Goal: Task Accomplishment & Management: Manage account settings

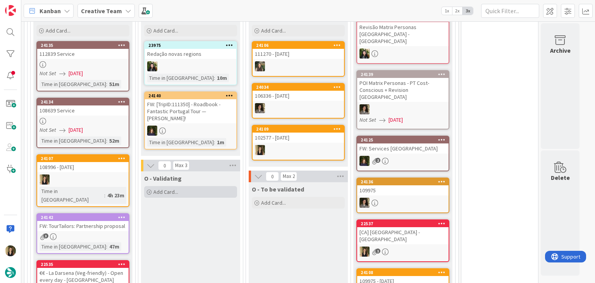
scroll to position [698, 0]
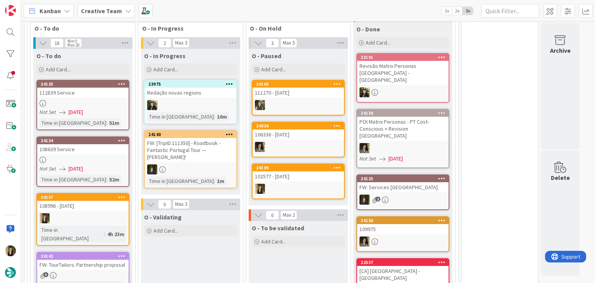
click at [110, 213] on div at bounding box center [82, 218] width 91 height 10
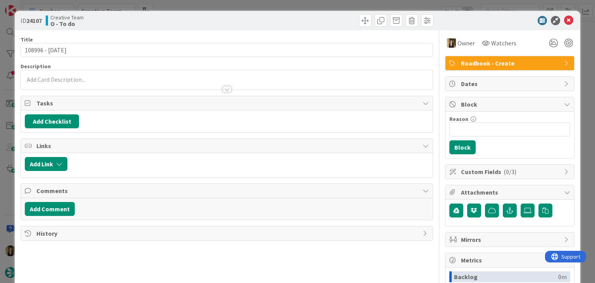
click at [206, 7] on div "ID 24107 Creative Team O - To do Title 14 / 128 108996 - 2 nov Description Owne…" at bounding box center [297, 141] width 595 height 283
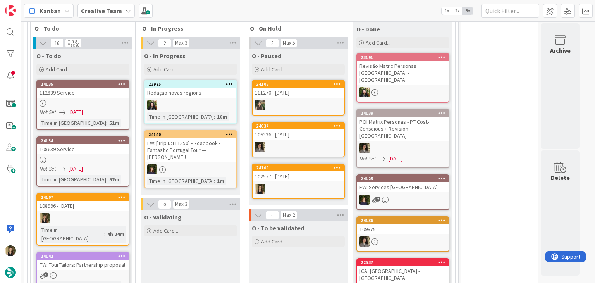
click at [83, 272] on div "3" at bounding box center [82, 275] width 91 height 7
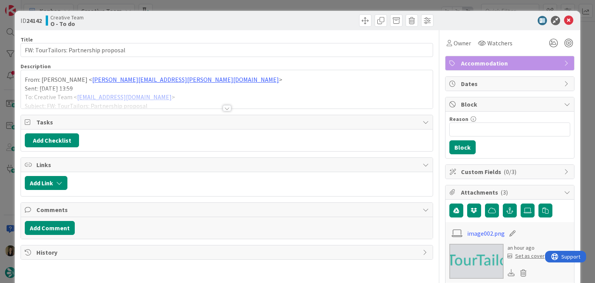
click at [228, 106] on div at bounding box center [227, 99] width 412 height 20
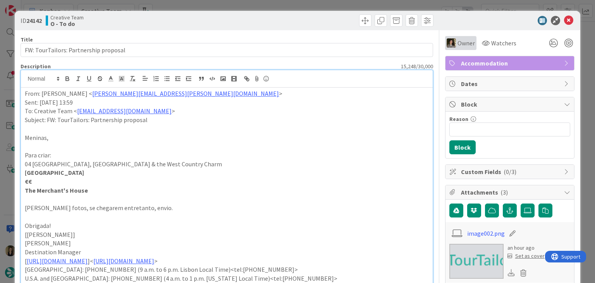
click at [458, 45] on span "Owner" at bounding box center [466, 42] width 17 height 9
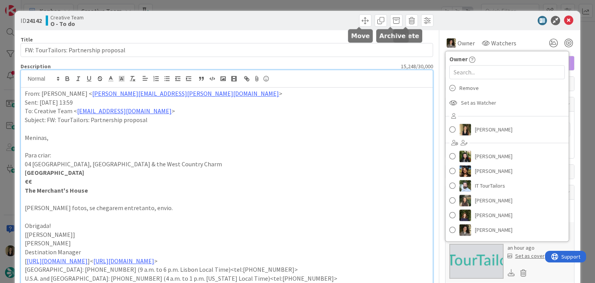
click at [315, 12] on div "ID 24142 Creative Team O - To do" at bounding box center [297, 20] width 565 height 19
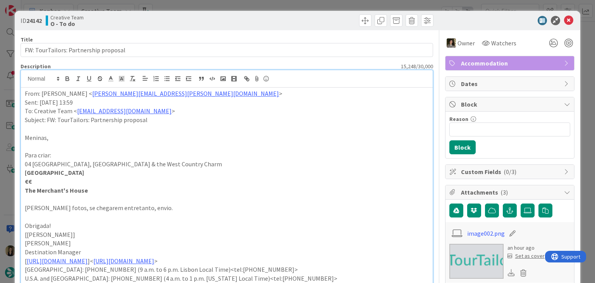
click at [314, 7] on div "ID 24142 Creative Team O - To do Title 37 / 128 FW: TourTailors: Partnership pr…" at bounding box center [297, 141] width 595 height 283
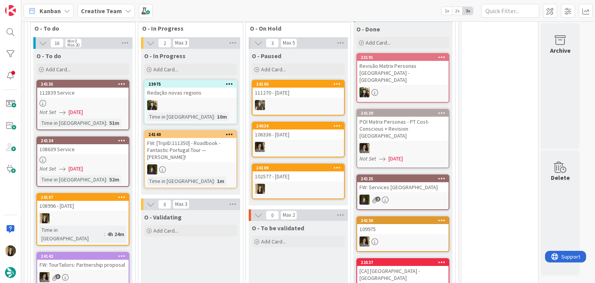
drag, startPoint x: 184, startPoint y: 227, endPoint x: 178, endPoint y: 229, distance: 6.4
click at [124, 272] on div "3" at bounding box center [82, 277] width 91 height 10
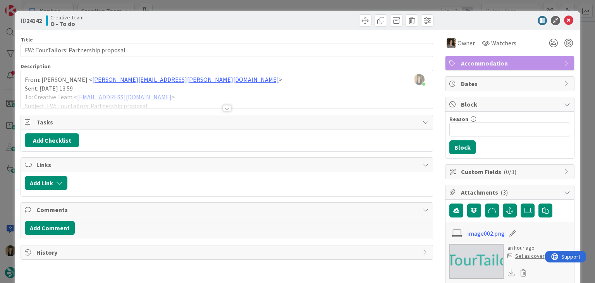
click at [272, 7] on div "ID 24142 Creative Team O - To do Title 37 / 128 FW: TourTailors: Partnership pr…" at bounding box center [297, 141] width 595 height 283
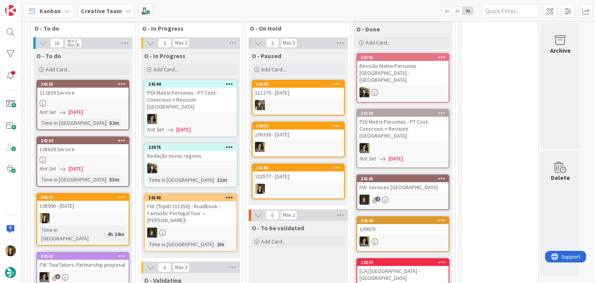
click at [292, 259] on div "O - To be validated Add Card..." at bounding box center [298, 273] width 99 height 105
click at [115, 213] on div at bounding box center [82, 218] width 91 height 10
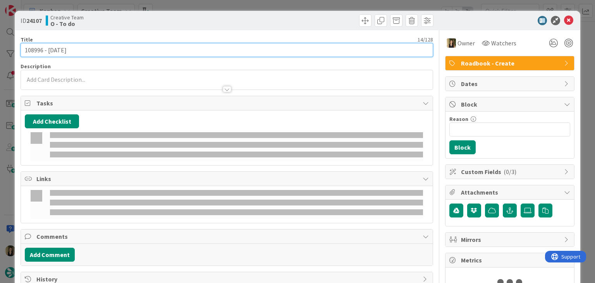
click at [38, 51] on input "108996 - 2 nov" at bounding box center [227, 50] width 412 height 14
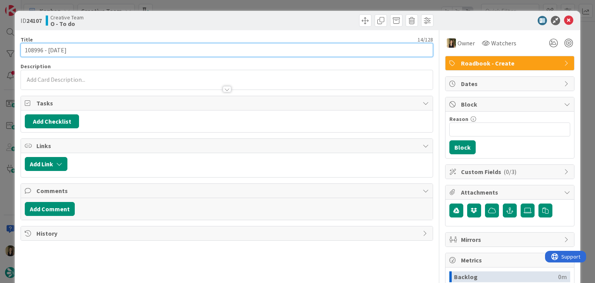
click at [38, 51] on input "108996 - 2 nov" at bounding box center [227, 50] width 412 height 14
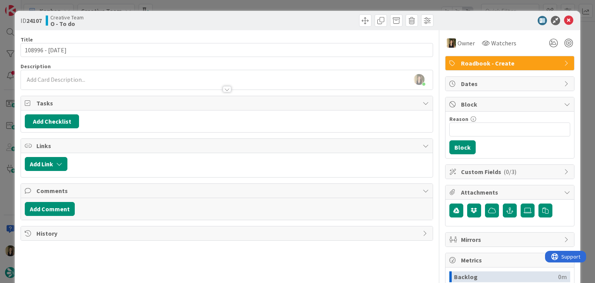
click at [281, 0] on div "ID 24107 Creative Team O - To do Title 14 / 128 108996 - 2 nov Description Sofi…" at bounding box center [297, 141] width 595 height 283
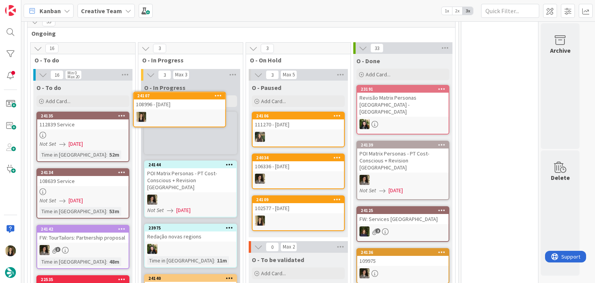
scroll to position [663, 0]
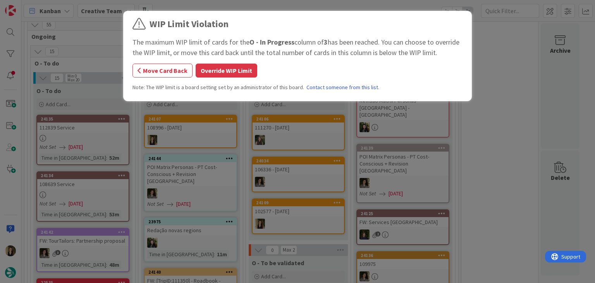
drag, startPoint x: 235, startPoint y: 71, endPoint x: 243, endPoint y: 64, distance: 10.7
click at [234, 71] on button "Override WIP Limit" at bounding box center [227, 71] width 62 height 14
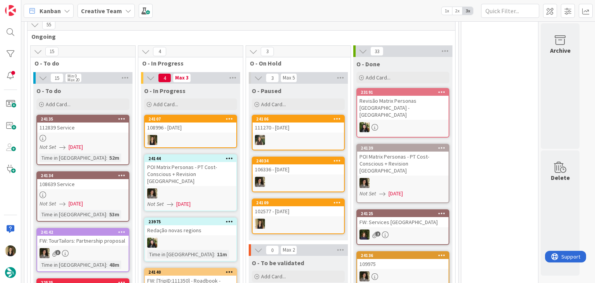
click at [197, 122] on div "108996 - 2 nov" at bounding box center [190, 127] width 91 height 10
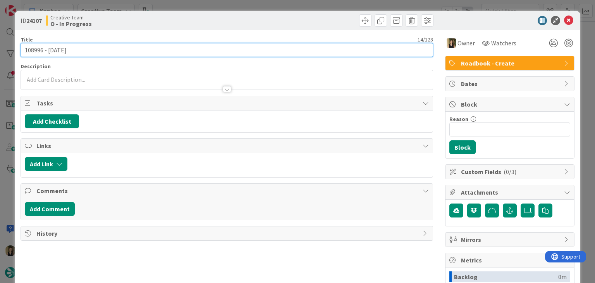
click at [36, 49] on input "108996 - 2 nov" at bounding box center [227, 50] width 412 height 14
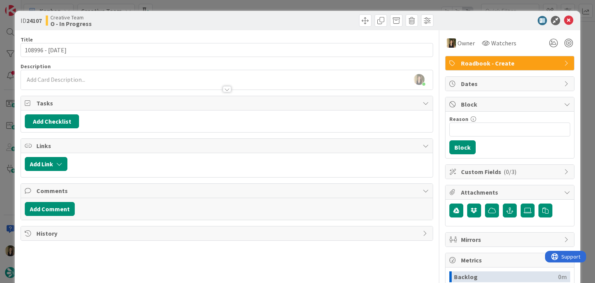
click at [109, 78] on div "Sofia Palma joined 3 m ago" at bounding box center [227, 79] width 412 height 19
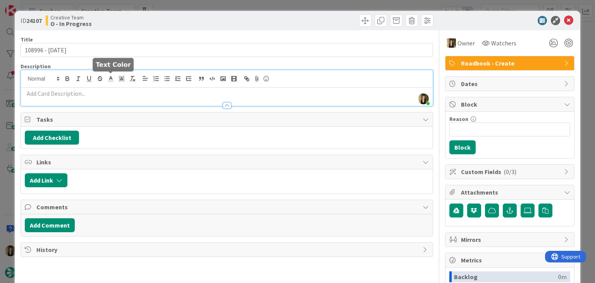
click at [110, 95] on p at bounding box center [227, 93] width 404 height 9
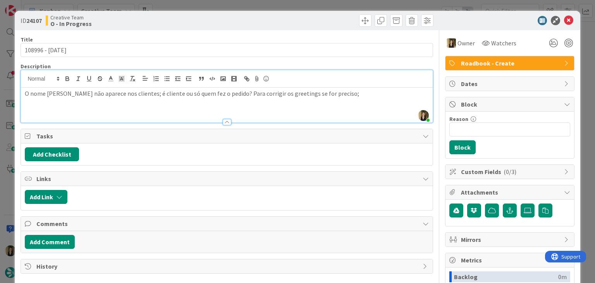
click at [353, 91] on p "O nome Alice não aparece nos clientes; é cliente ou só quem fez o pedido? Para …" at bounding box center [227, 93] width 404 height 9
drag, startPoint x: 64, startPoint y: 102, endPoint x: 77, endPoint y: 98, distance: 14.1
click at [64, 102] on p "7.10 - T&T por treservar;" at bounding box center [227, 102] width 404 height 9
click at [107, 101] on p "7.10 - T&T por reservar;" at bounding box center [227, 102] width 404 height 9
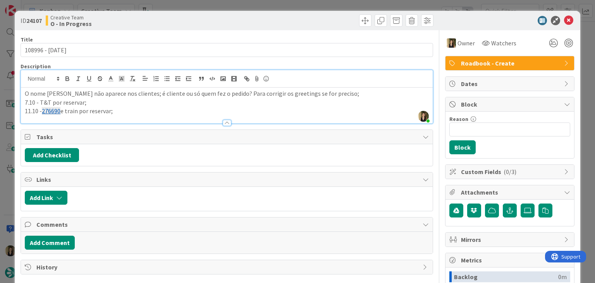
drag, startPoint x: 130, startPoint y: 112, endPoint x: 3, endPoint y: 92, distance: 128.7
click at [3, 92] on div "ID 24107 Creative Team O - In Progress Title 14 / 128 108996 - 2 nov Descriptio…" at bounding box center [297, 141] width 595 height 283
copy div "O nome Alice não aparece nos clientes; é cliente ou só quem fez o pedido? Para …"
drag, startPoint x: 204, startPoint y: 16, endPoint x: 205, endPoint y: 5, distance: 10.9
click at [204, 16] on div "Creative Team O - In Progress" at bounding box center [135, 20] width 179 height 12
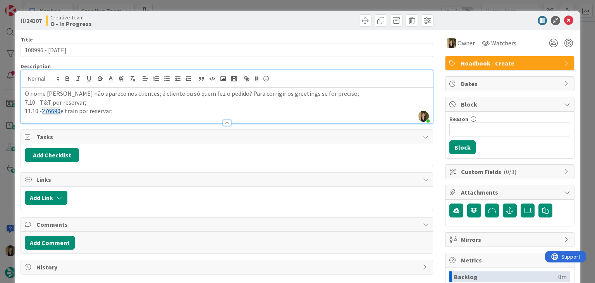
click at [205, 2] on div "ID 24107 Creative Team O - In Progress Title 14 / 128 108996 - 2 nov Descriptio…" at bounding box center [297, 141] width 595 height 283
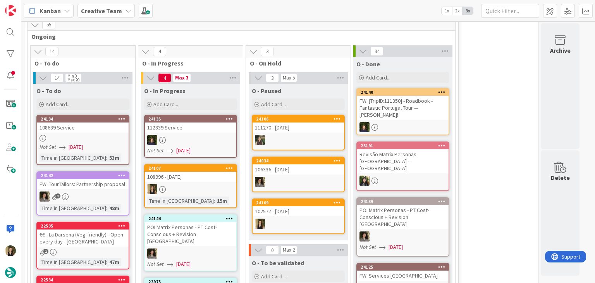
click at [210, 172] on div "108996 - 2 nov" at bounding box center [190, 177] width 91 height 10
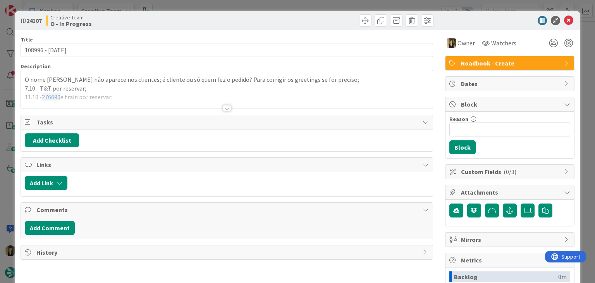
drag, startPoint x: 319, startPoint y: 6, endPoint x: 283, endPoint y: 66, distance: 70.4
click at [318, 6] on div "ID 24107 Creative Team O - In Progress Title 14 / 128 108996 - 2 nov Descriptio…" at bounding box center [297, 141] width 595 height 283
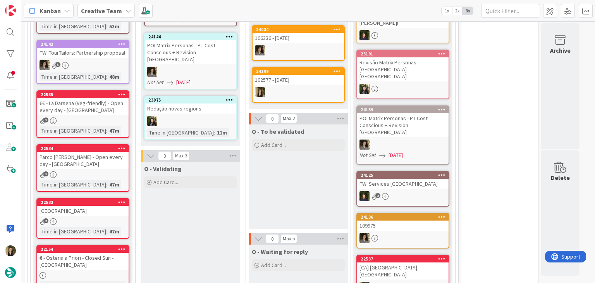
scroll to position [732, 0]
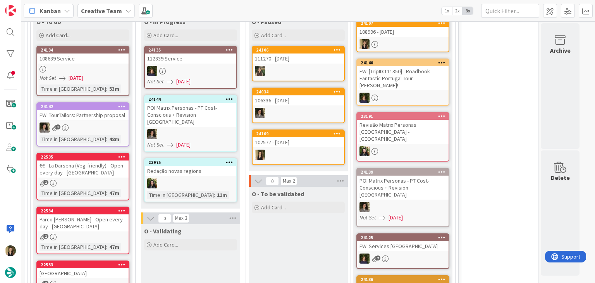
click at [300, 215] on div "O - To be validated Add Card..." at bounding box center [298, 239] width 99 height 105
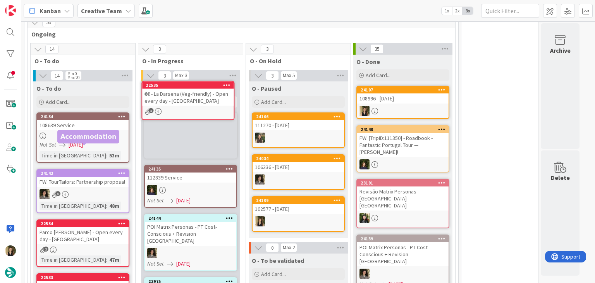
scroll to position [659, 0]
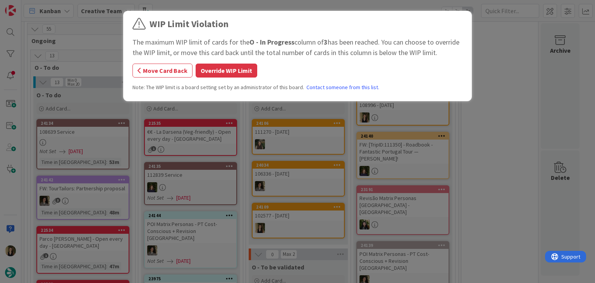
click at [226, 69] on button "Override WIP Limit" at bounding box center [227, 71] width 62 height 14
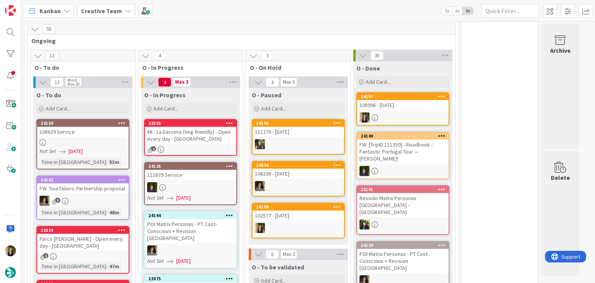
click at [197, 127] on div "€€ - La Darsena (Veg-friendly) - Open every day - Tremezzo" at bounding box center [190, 135] width 91 height 17
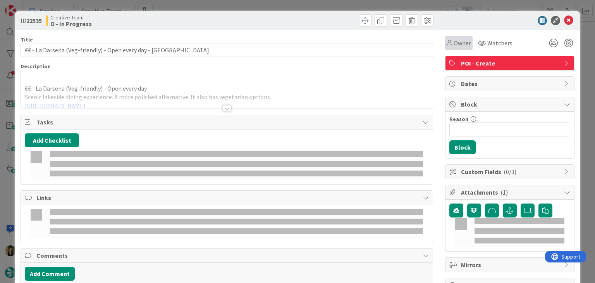
click at [449, 48] on div "Owner" at bounding box center [459, 43] width 28 height 14
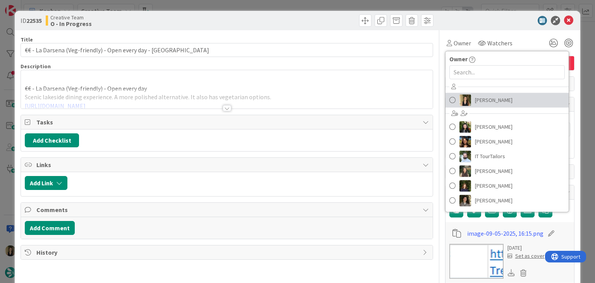
drag, startPoint x: 488, startPoint y: 106, endPoint x: 474, endPoint y: 103, distance: 13.8
click at [488, 105] on link "[PERSON_NAME]" at bounding box center [507, 100] width 123 height 15
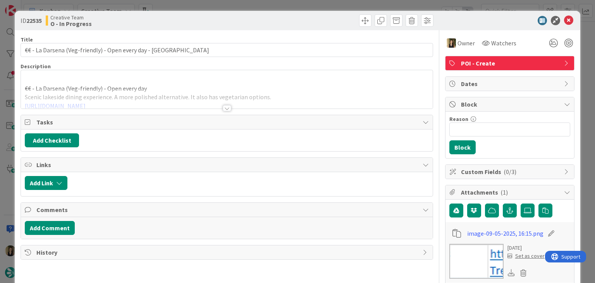
click at [223, 108] on div at bounding box center [227, 108] width 9 height 6
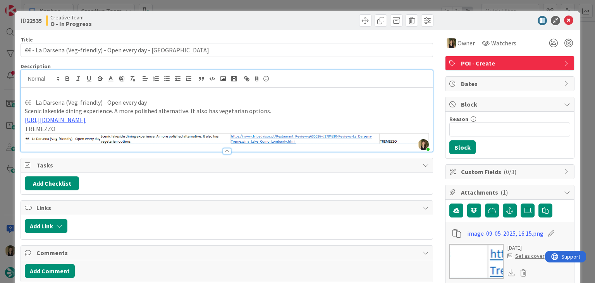
click at [245, 2] on div "ID 22535 Creative Team O - In Progress Title 58 / 128 €€ - La Darsena (Veg-frie…" at bounding box center [297, 141] width 595 height 283
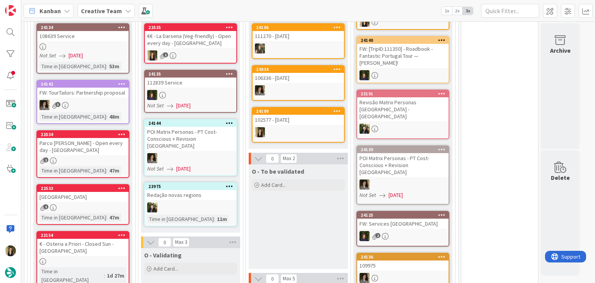
scroll to position [697, 0]
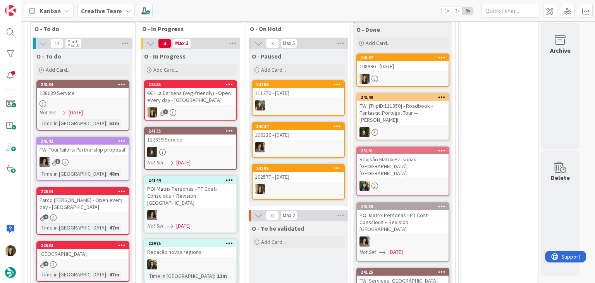
click at [205, 107] on div "1" at bounding box center [190, 112] width 91 height 10
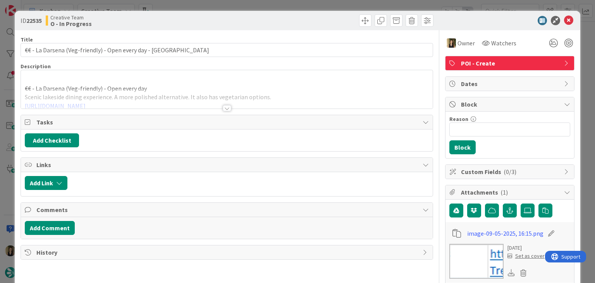
drag, startPoint x: 223, startPoint y: 106, endPoint x: 217, endPoint y: 107, distance: 6.0
click at [223, 106] on div at bounding box center [227, 108] width 9 height 6
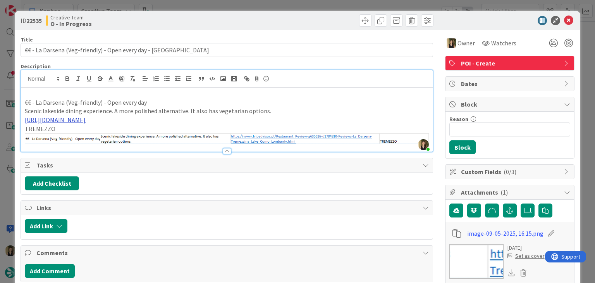
click at [86, 120] on link "https://www.tripadvisor.pt/Restaurant_Review-g635626-d1784910-Reviews-La_Darsen…" at bounding box center [55, 120] width 61 height 8
click at [173, 134] on link "https://www.tripadvisor.pt/Restaurant_Review-g635626-d1784910-Reviews-La_Darsen…" at bounding box center [173, 135] width 53 height 10
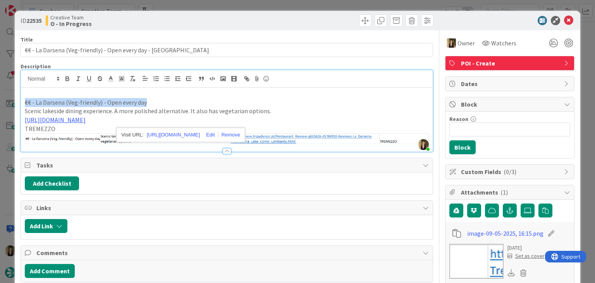
drag, startPoint x: 148, startPoint y: 103, endPoint x: 38, endPoint y: 100, distance: 110.1
click at [17, 103] on div "ID 22535 Creative Team O - In Progress Title 58 / 128 €€ - La Darsena (Veg-frie…" at bounding box center [297, 270] width 565 height 519
copy p "€€ - La Darsena (Veg-friendly) - Open every day"
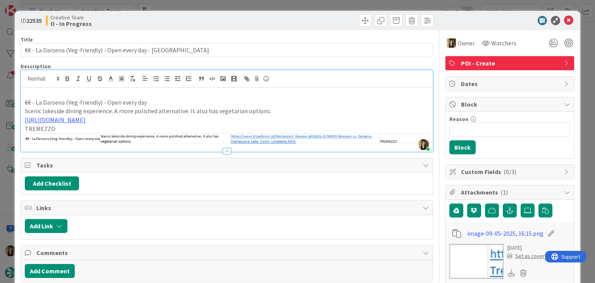
drag, startPoint x: 312, startPoint y: 22, endPoint x: 311, endPoint y: 26, distance: 4.7
click at [312, 22] on div at bounding box center [331, 20] width 205 height 12
drag, startPoint x: 64, startPoint y: 101, endPoint x: 77, endPoint y: 99, distance: 13.8
click at [34, 99] on p "€€ - La Darsena (Veg-friendly) - Open every day" at bounding box center [227, 102] width 404 height 9
copy p "La Darsena"
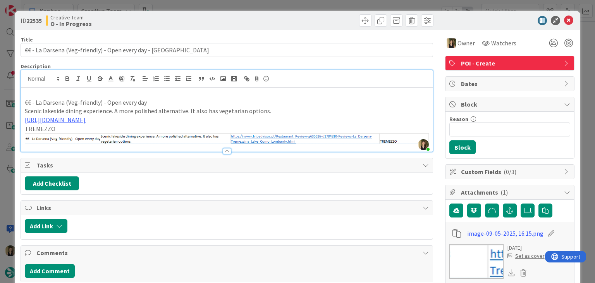
drag, startPoint x: 225, startPoint y: 17, endPoint x: 224, endPoint y: 8, distance: 8.6
click at [225, 15] on div "ID 22535 Creative Team O - In Progress" at bounding box center [227, 20] width 413 height 12
click at [224, 3] on div "ID 22535 Creative Team O - In Progress Title 58 / 128 €€ - La Darsena (Veg-frie…" at bounding box center [297, 141] width 595 height 283
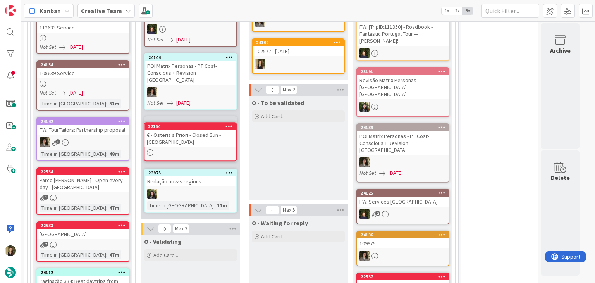
scroll to position [815, 0]
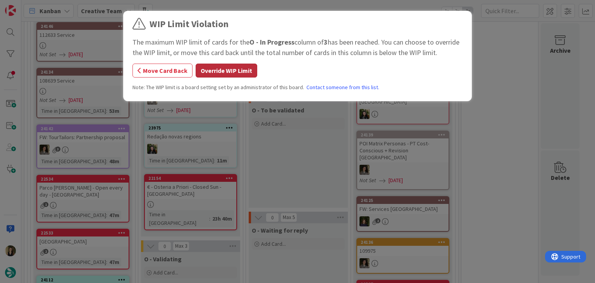
click at [231, 69] on button "Override WIP Limit" at bounding box center [227, 71] width 62 height 14
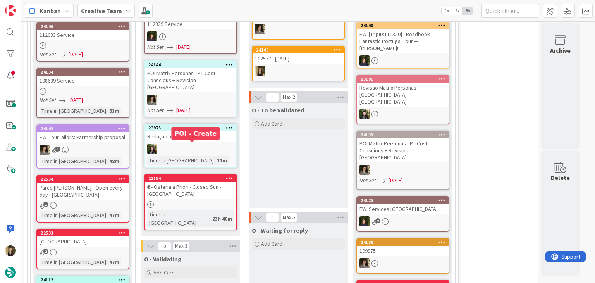
click at [212, 182] on div "€ - Osteria a Priori - Closed Sun - Perugia" at bounding box center [190, 190] width 91 height 17
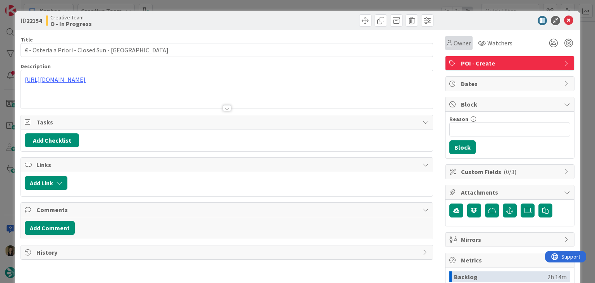
click at [453, 36] on div "Owner" at bounding box center [459, 43] width 28 height 14
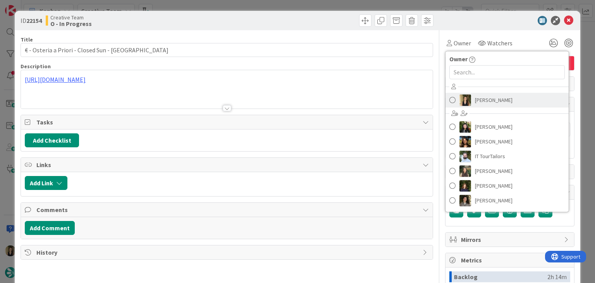
click at [479, 102] on span "[PERSON_NAME]" at bounding box center [494, 100] width 38 height 12
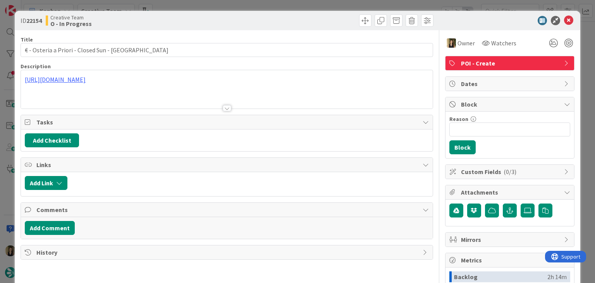
drag, startPoint x: 329, startPoint y: 14, endPoint x: 326, endPoint y: 0, distance: 14.5
click at [327, 13] on div "ID 22154 Creative Team O - In Progress" at bounding box center [297, 20] width 565 height 19
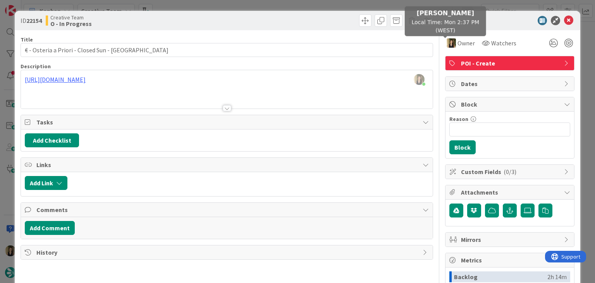
scroll to position [756, 0]
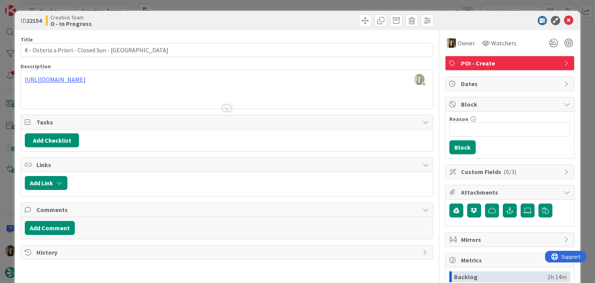
click at [395, 11] on div "ID 22154 Creative Team O - In Progress" at bounding box center [297, 20] width 565 height 19
click at [393, 2] on div "ID 22154 Creative Team O - In Progress Title 43 / 128 € - Osteria a Priori - Cl…" at bounding box center [297, 141] width 595 height 283
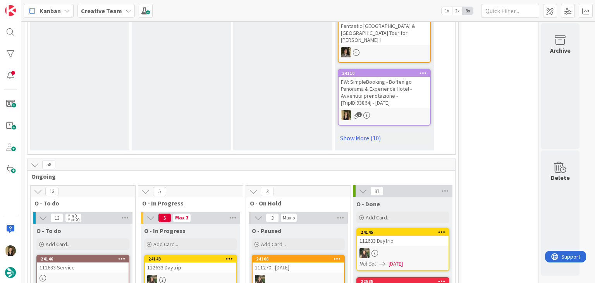
scroll to position [601, 0]
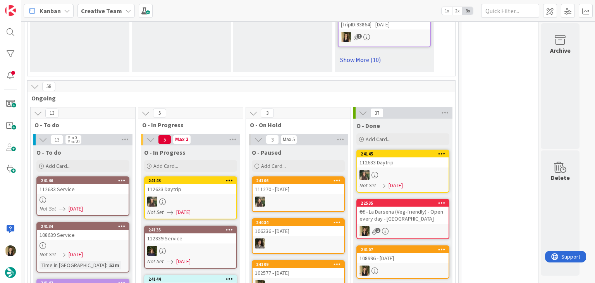
click at [369, 53] on link "Show More (10)" at bounding box center [384, 59] width 93 height 12
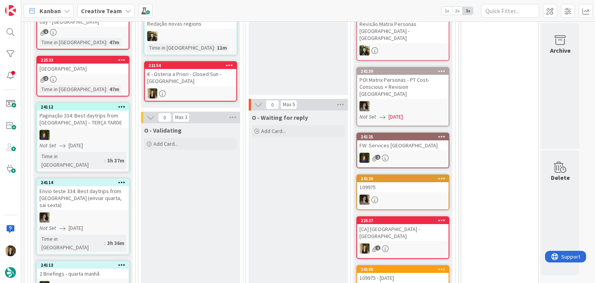
scroll to position [1491, 0]
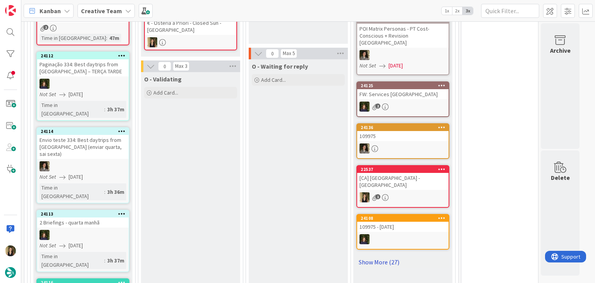
click at [394, 256] on link "Show More (27)" at bounding box center [403, 262] width 93 height 12
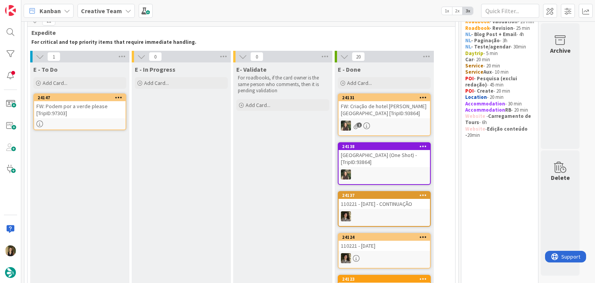
scroll to position [0, 0]
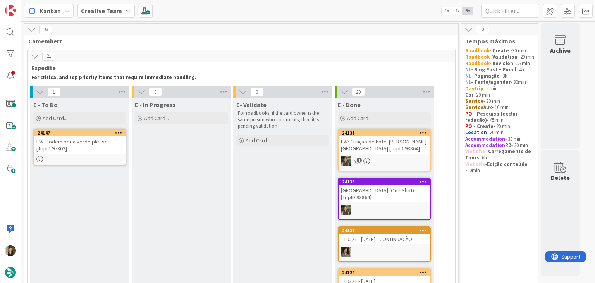
click at [102, 154] on div "24147 FW: Podem por a verde please [TripID:97303]" at bounding box center [79, 147] width 93 height 37
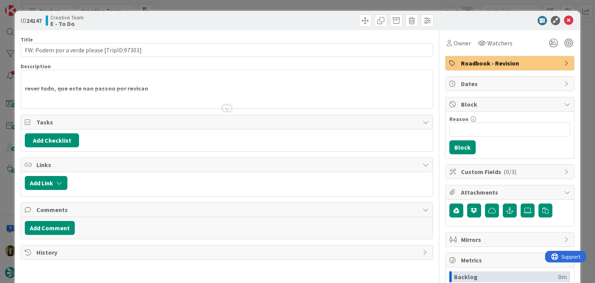
click at [225, 109] on div at bounding box center [227, 108] width 9 height 6
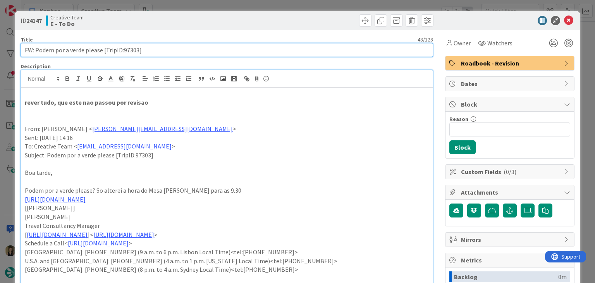
click at [129, 50] on input "FW: Podem por a verde please [TripID:97303]" at bounding box center [227, 50] width 412 height 14
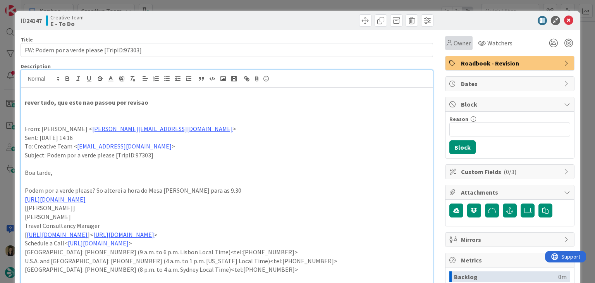
click at [455, 38] on span "Owner" at bounding box center [462, 42] width 17 height 9
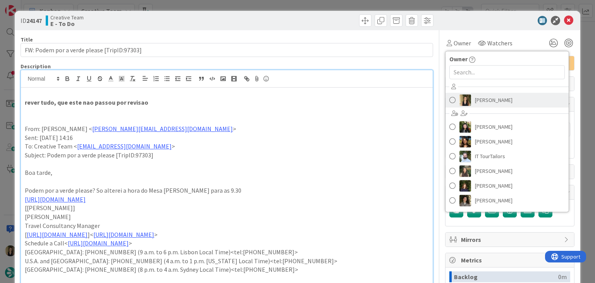
click at [480, 102] on span "[PERSON_NAME]" at bounding box center [494, 100] width 38 height 12
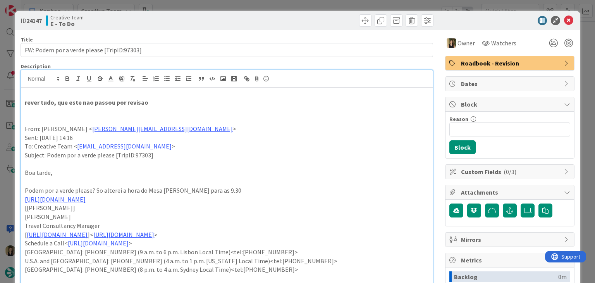
click at [298, 5] on div "ID 24147 Creative Team E - To Do Title 43 / 128 FW: Podem por a verde please [T…" at bounding box center [297, 141] width 595 height 283
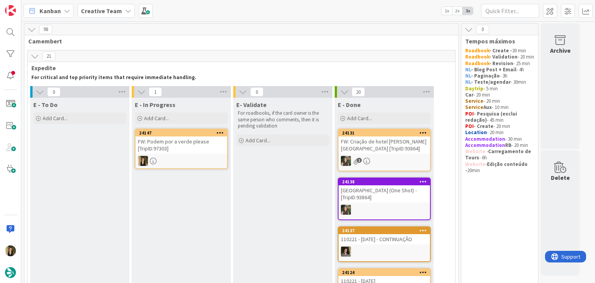
click at [183, 159] on div at bounding box center [181, 161] width 91 height 10
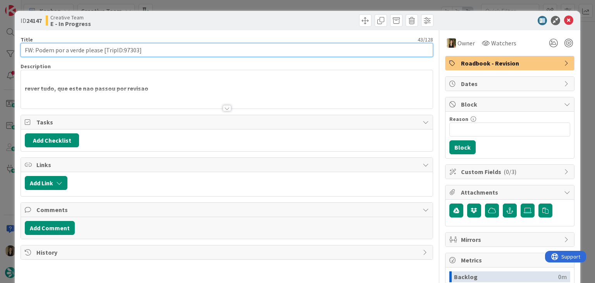
click at [127, 47] on input "FW: Podem por a verde please [TripID:97303]" at bounding box center [227, 50] width 412 height 14
click at [128, 48] on input "FW: Podem por a verde please [TripID:97303]" at bounding box center [227, 50] width 412 height 14
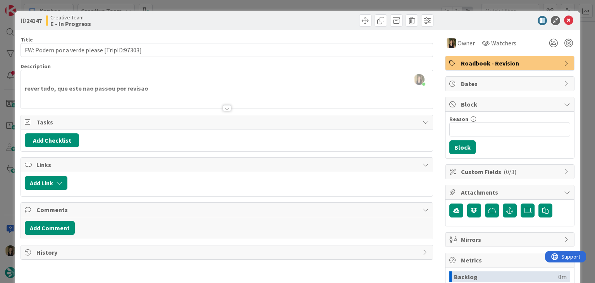
click at [228, 106] on div at bounding box center [227, 104] width 412 height 9
click at [225, 111] on div "Title 43 / 128 FW: Podem por a verde please [TripID:97303] Description Sofia Pa…" at bounding box center [227, 214] width 412 height 369
click at [224, 110] on div at bounding box center [227, 108] width 9 height 6
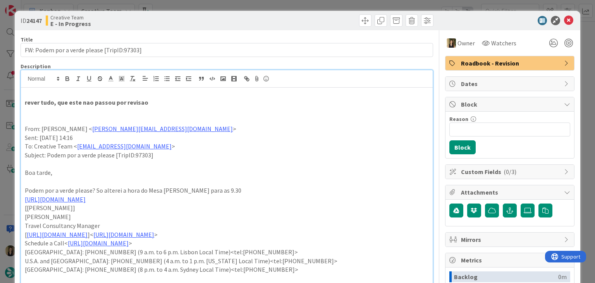
click at [177, 14] on div "Creative Team E - In Progress" at bounding box center [135, 20] width 179 height 12
click at [184, 3] on div "ID 24147 Creative Team E - In Progress Title 43 / 128 FW: Podem por a verde ple…" at bounding box center [297, 141] width 595 height 283
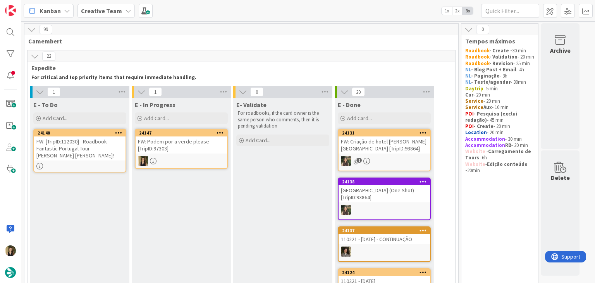
click at [192, 143] on div "FW: Podem por a verde please [TripID:97303]" at bounding box center [181, 144] width 91 height 17
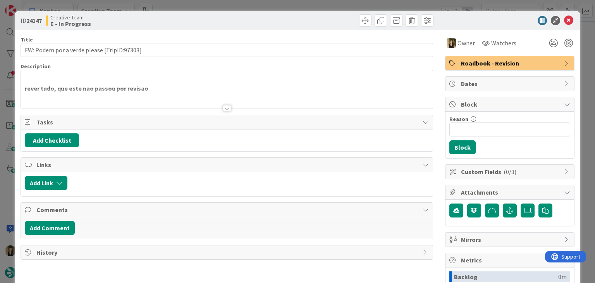
click at [486, 64] on span "Roadbook - Revision" at bounding box center [510, 63] width 99 height 9
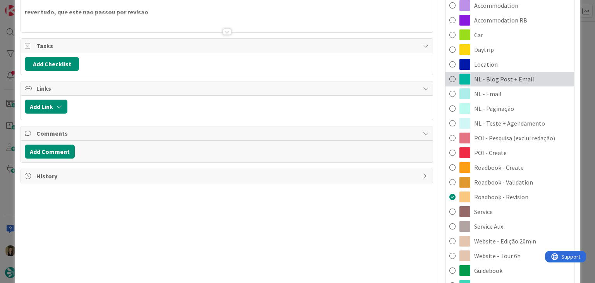
scroll to position [78, 0]
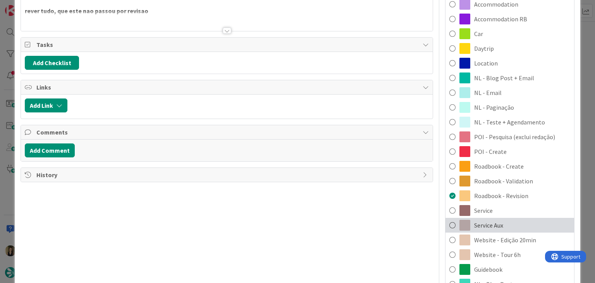
click at [496, 224] on span "Service Aux" at bounding box center [488, 225] width 29 height 9
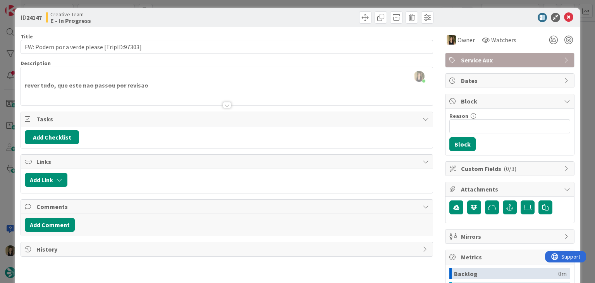
scroll to position [0, 0]
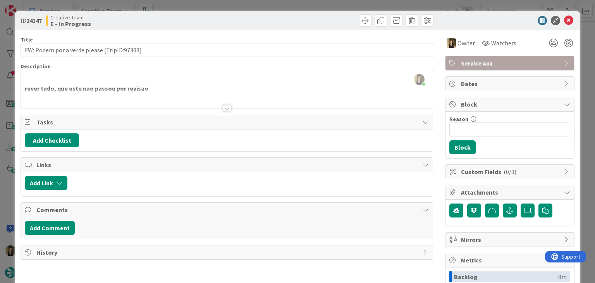
click at [304, 2] on div "ID 24147 Creative Team E - In Progress Title 43 / 128 FW: Podem por a verde ple…" at bounding box center [297, 141] width 595 height 283
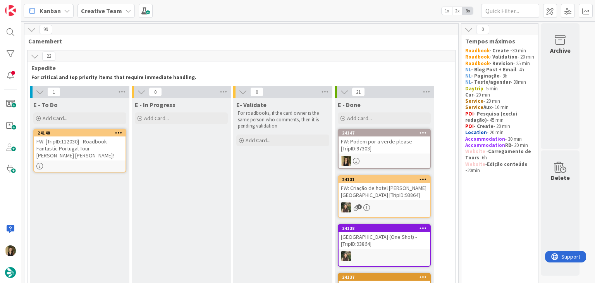
click at [78, 163] on div at bounding box center [79, 166] width 91 height 7
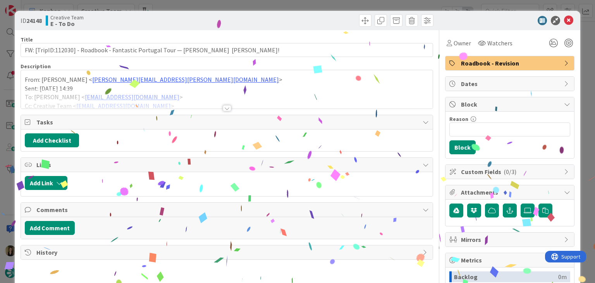
click at [225, 104] on div at bounding box center [227, 99] width 412 height 20
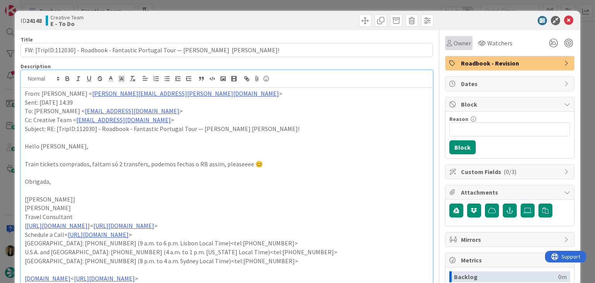
click at [454, 41] on span "Owner" at bounding box center [462, 42] width 17 height 9
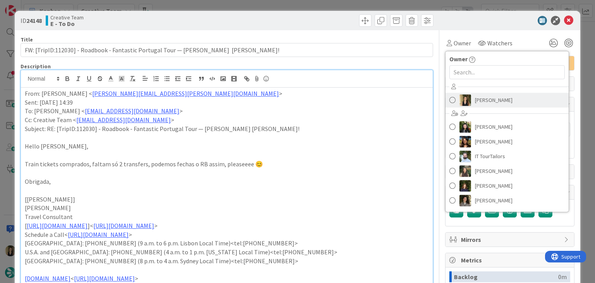
click at [491, 101] on span "[PERSON_NAME]" at bounding box center [494, 100] width 38 height 12
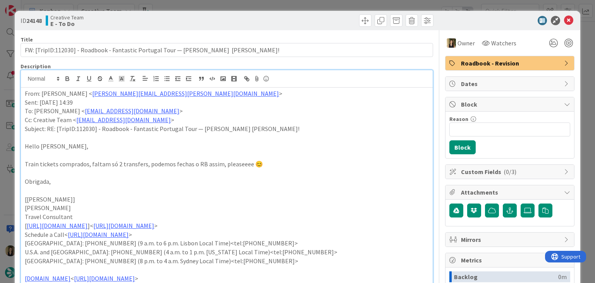
drag, startPoint x: 298, startPoint y: 16, endPoint x: 296, endPoint y: 12, distance: 4.9
click at [298, 16] on div at bounding box center [331, 20] width 205 height 12
click at [296, 7] on div "ID 24148 Creative Team E - To Do Title 80 / 128 FW: [TripID:112030] - Roadbook …" at bounding box center [297, 141] width 595 height 283
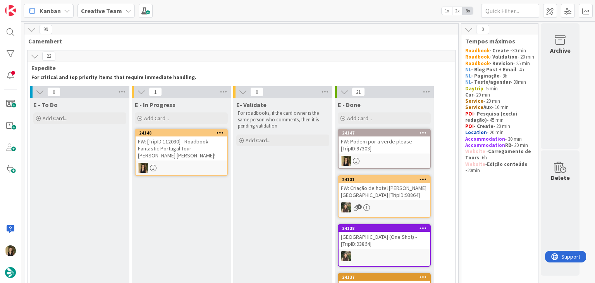
click at [214, 151] on div "FW: [TripID:112030] - Roadbook - Fantastic Portugal Tour — [PERSON_NAME] [PERSO…" at bounding box center [181, 148] width 91 height 24
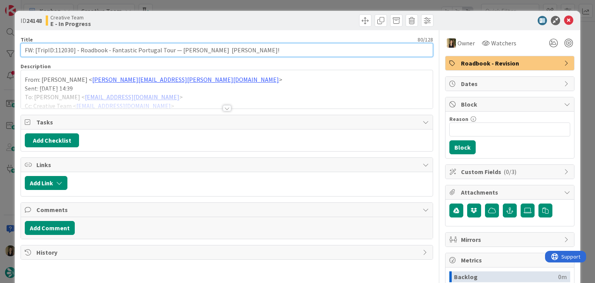
click at [63, 48] on input "FW: [TripID:112030] - Roadbook - Fantastic Portugal Tour — [PERSON_NAME] [PERSO…" at bounding box center [227, 50] width 412 height 14
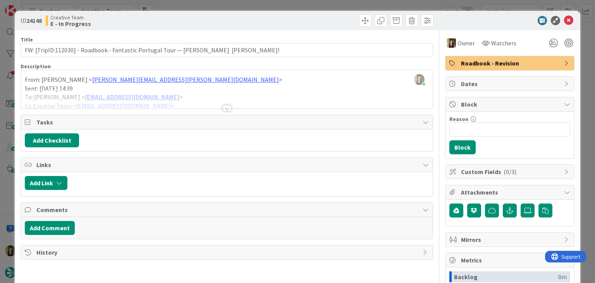
click at [228, 105] on div at bounding box center [227, 108] width 9 height 6
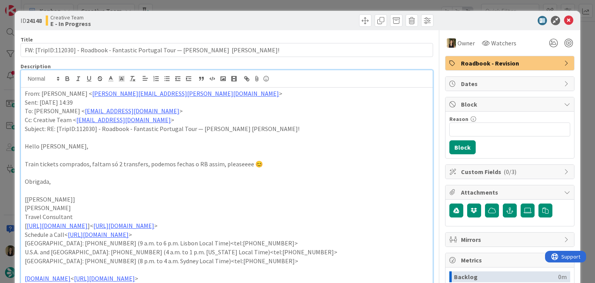
drag, startPoint x: 333, startPoint y: 2, endPoint x: 327, endPoint y: 9, distance: 9.1
click at [333, 3] on div "ID 24148 Creative Team E - In Progress Title 80 / 128 FW: [TripID:112030] - Roa…" at bounding box center [297, 141] width 595 height 283
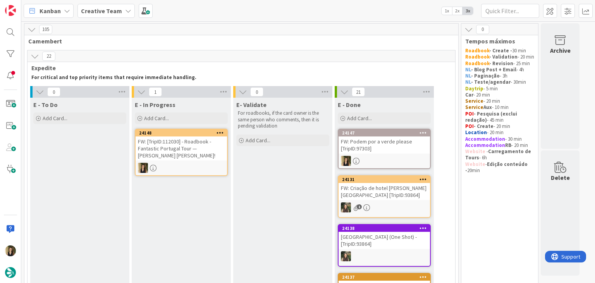
click at [202, 131] on div "24148" at bounding box center [183, 132] width 88 height 5
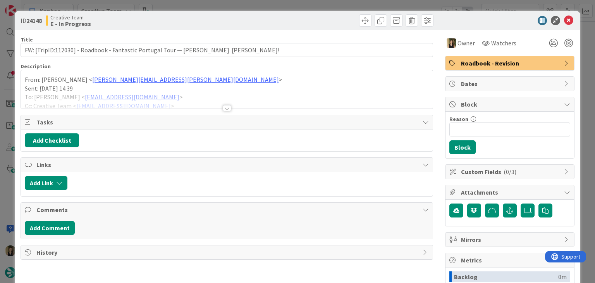
click at [495, 64] on span "Roadbook - Revision" at bounding box center [510, 63] width 99 height 9
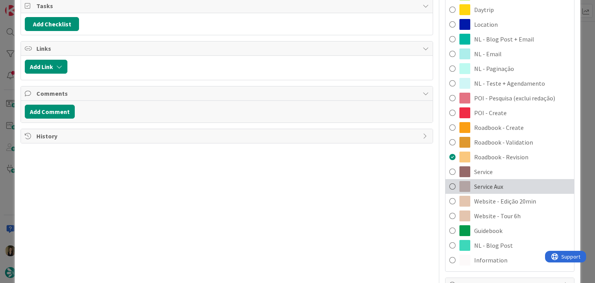
click at [494, 186] on span "Service Aux" at bounding box center [488, 186] width 29 height 9
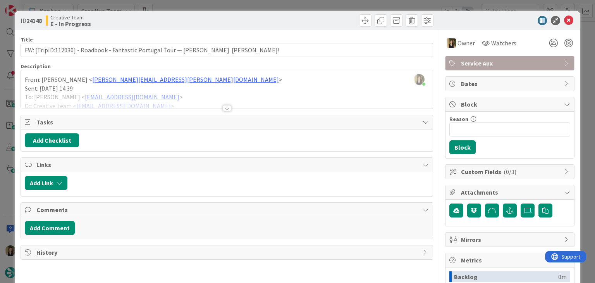
click at [307, 22] on div at bounding box center [331, 20] width 205 height 12
click at [307, 9] on div "ID 24148 Creative Team E - In Progress Title 80 / 128 FW: [TripID:112030] - Roa…" at bounding box center [297, 141] width 595 height 283
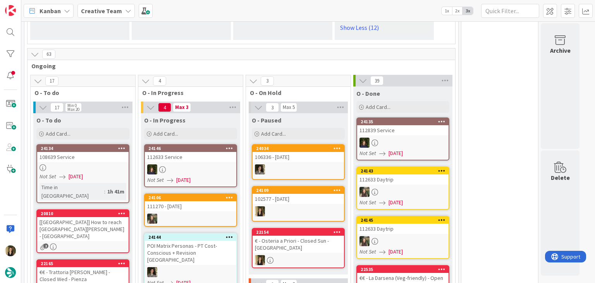
scroll to position [1279, 0]
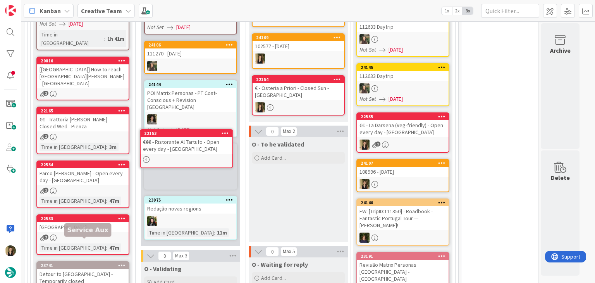
scroll to position [1392, 0]
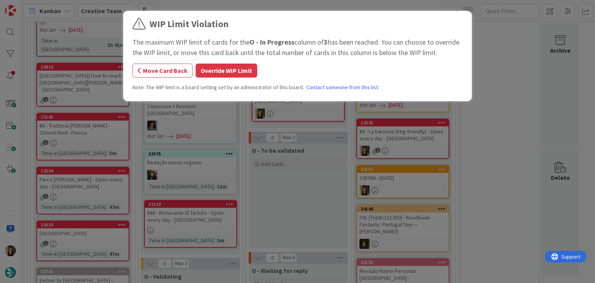
click at [222, 74] on button "Override WIP Limit" at bounding box center [227, 71] width 62 height 14
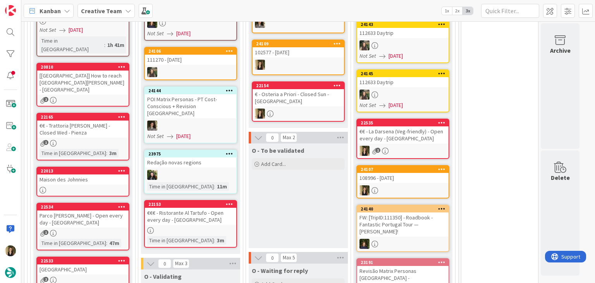
click at [326, 160] on div "O - To be validated Add Card..." at bounding box center [298, 195] width 99 height 105
click at [218, 208] on div "€€€ - Ristorante Al Tartufo - Open every day - Perugia" at bounding box center [190, 216] width 91 height 17
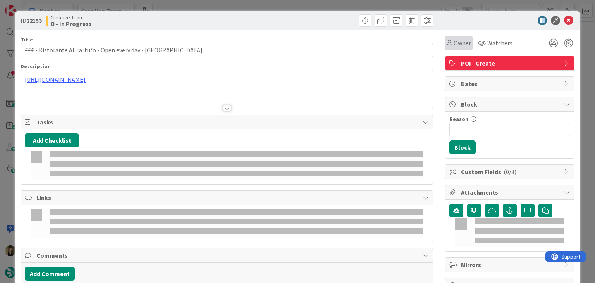
click at [454, 47] on span "Owner" at bounding box center [462, 42] width 17 height 9
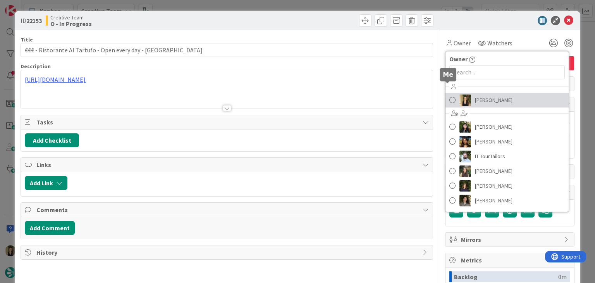
click at [482, 98] on span "[PERSON_NAME]" at bounding box center [494, 100] width 38 height 12
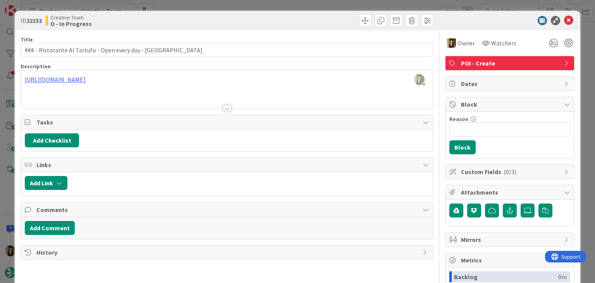
click at [323, 25] on div at bounding box center [331, 20] width 205 height 12
click at [224, 108] on div at bounding box center [227, 108] width 9 height 6
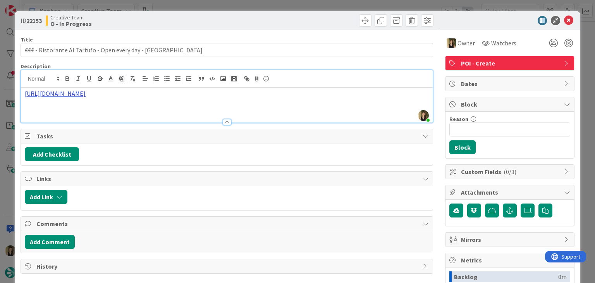
click at [86, 92] on link "https://www.tripadvisor.it/Restaurant_Review-g187907-d8786367-Reviews-Al_Tartuf…" at bounding box center [55, 94] width 61 height 8
click at [188, 103] on link "https://www.tripadvisor.it/Restaurant_Review-g187907-d8786367-Reviews-Al_Tartuf…" at bounding box center [184, 108] width 53 height 10
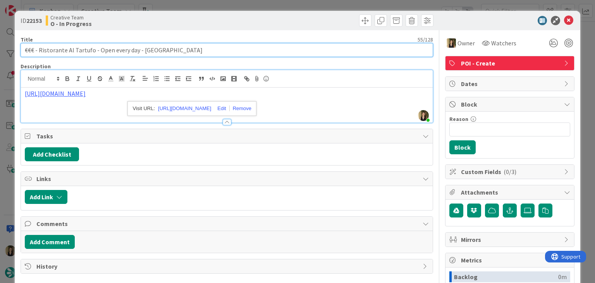
drag, startPoint x: 136, startPoint y: 49, endPoint x: 15, endPoint y: 48, distance: 121.7
click at [15, 48] on div "ID 22153 Creative Team O - In Progress Title 55 / 128 €€€ - Ristorante Al Tartu…" at bounding box center [297, 208] width 565 height 395
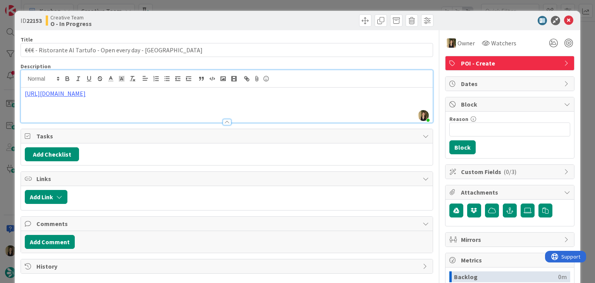
type input "€€€ - Ristorante Al Tartufo - Open every day - Perugia"
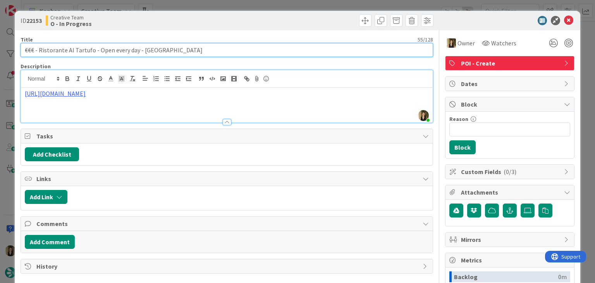
click at [169, 55] on input "€€€ - Ristorante Al Tartufo - Open every day - Perugia" at bounding box center [227, 50] width 412 height 14
drag, startPoint x: 91, startPoint y: 50, endPoint x: 39, endPoint y: 51, distance: 51.9
click at [39, 51] on input "€€€ - Ristorante Al Tartufo - Open every day - Perugia" at bounding box center [227, 50] width 412 height 14
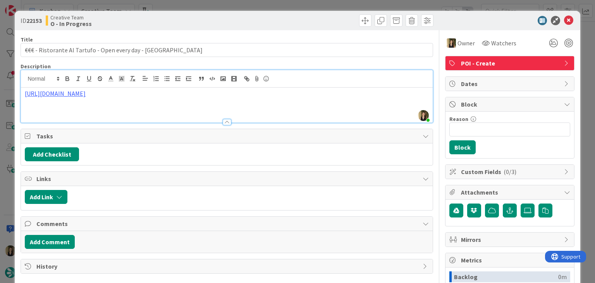
click at [323, 24] on div at bounding box center [331, 20] width 205 height 12
drag, startPoint x: 280, startPoint y: 27, endPoint x: 279, endPoint y: 9, distance: 17.5
click at [279, 23] on div "ID 22153 Creative Team O - In Progress" at bounding box center [297, 20] width 565 height 19
click at [279, 7] on div "ID 22153 Creative Team O - In Progress Title 55 / 128 €€€ - Ristorante Al Tartu…" at bounding box center [297, 141] width 595 height 283
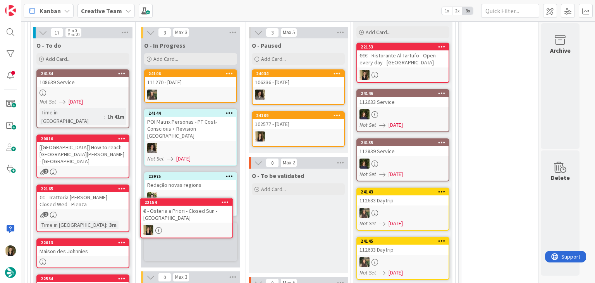
scroll to position [1344, 0]
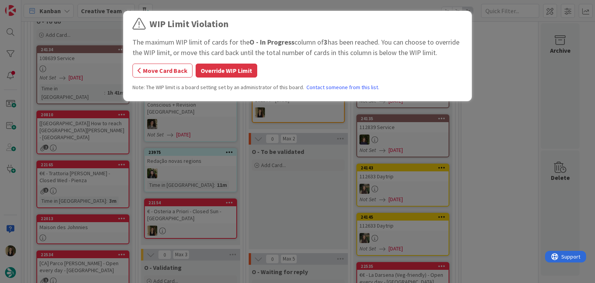
click at [243, 66] on button "Override WIP Limit" at bounding box center [227, 71] width 62 height 14
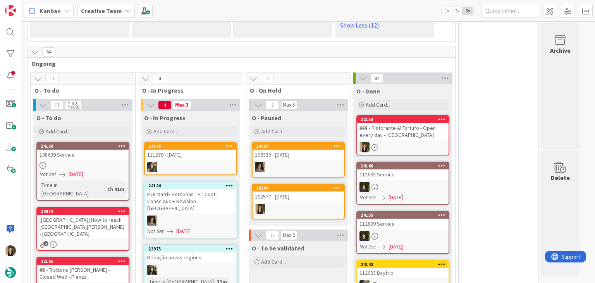
scroll to position [1253, 0]
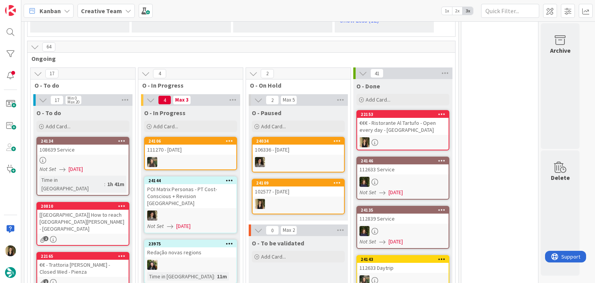
drag, startPoint x: 488, startPoint y: 74, endPoint x: 484, endPoint y: 78, distance: 5.2
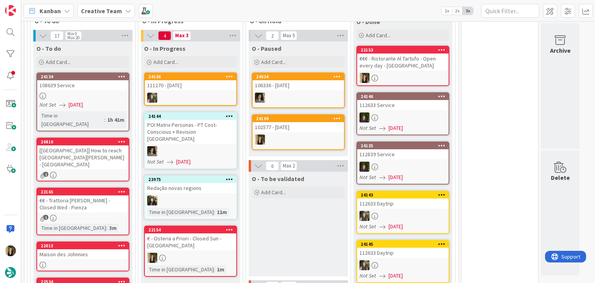
scroll to position [1330, 0]
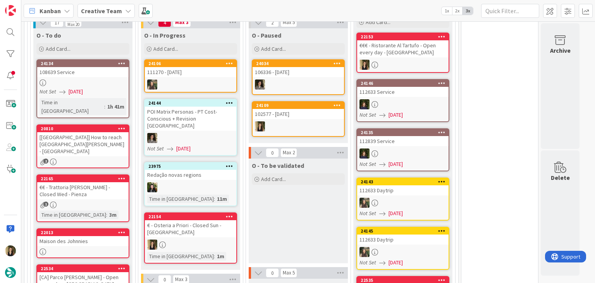
click at [188, 220] on div "€ - Osteria a Priori - Closed Sun - Perugia" at bounding box center [190, 228] width 91 height 17
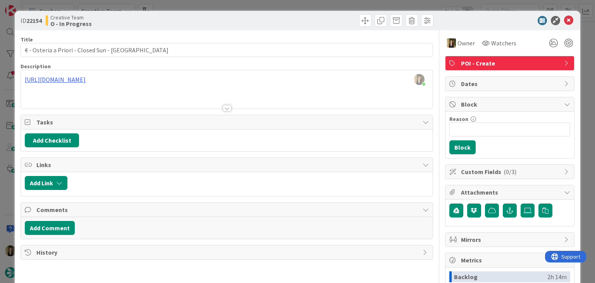
drag, startPoint x: 171, startPoint y: 0, endPoint x: 225, endPoint y: 31, distance: 62.5
click at [171, 1] on div "ID 22154 Creative Team O - In Progress Title 43 / 128 € - Osteria a Priori - Cl…" at bounding box center [297, 141] width 595 height 283
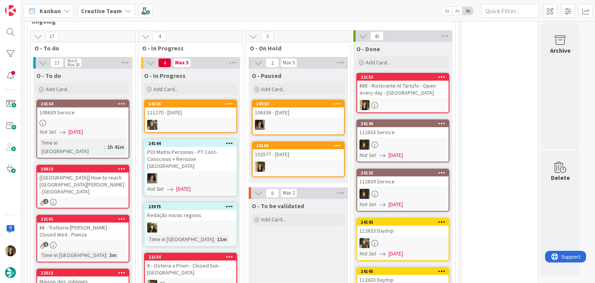
scroll to position [1295, 0]
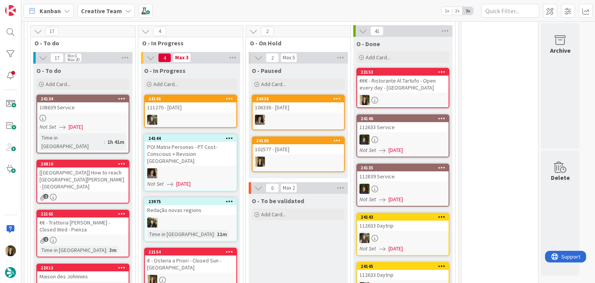
click at [315, 194] on div "O - To be validated Add Card..." at bounding box center [298, 246] width 99 height 105
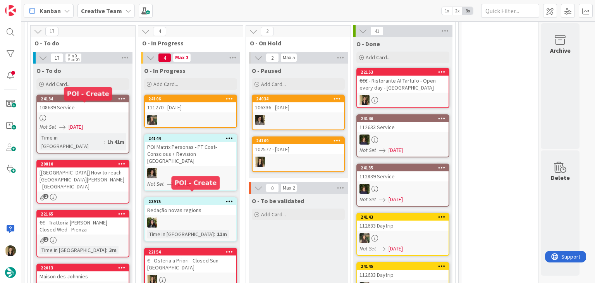
click at [201, 255] on div "€ - Osteria a Priori - Closed Sun - Perugia" at bounding box center [190, 263] width 91 height 17
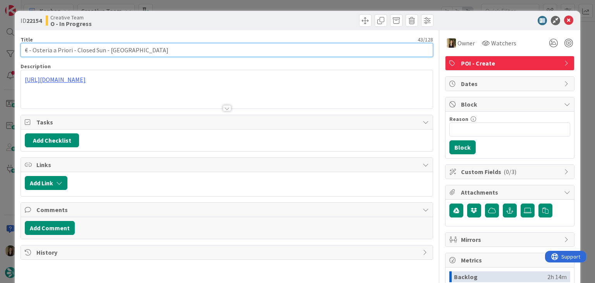
drag, startPoint x: 103, startPoint y: 49, endPoint x: 6, endPoint y: 48, distance: 96.5
click at [7, 49] on div "ID 22154 Creative Team O - In Progress Title 43 / 128 € - Osteria a Priori - Cl…" at bounding box center [297, 141] width 595 height 283
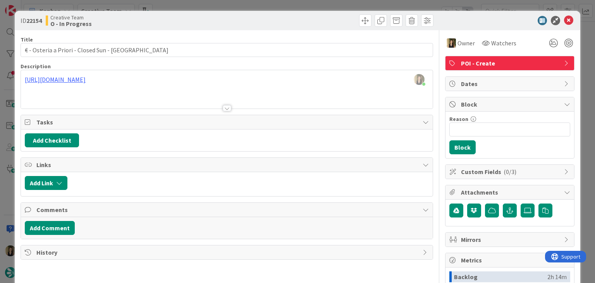
click at [188, 18] on div "Creative Team O - In Progress" at bounding box center [135, 20] width 179 height 12
click at [189, 7] on div "ID 22154 Creative Team O - In Progress Title 43 / 128 € - Osteria a Priori - Cl…" at bounding box center [297, 141] width 595 height 283
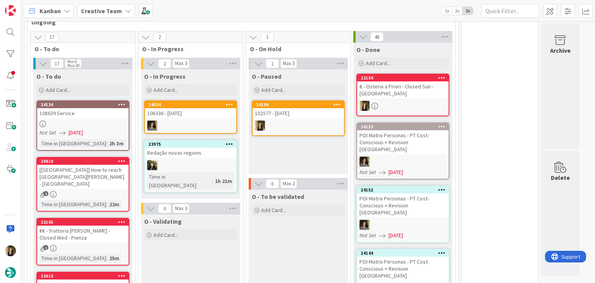
scroll to position [1202, 0]
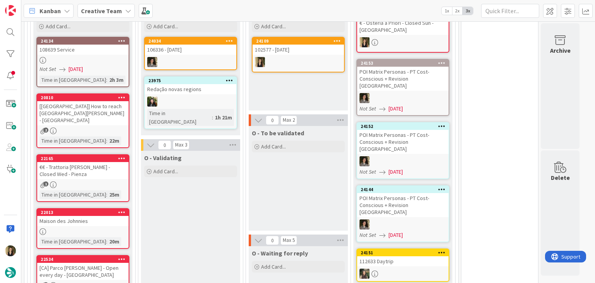
click at [295, 161] on div "O - To be validated Add Card..." at bounding box center [298, 178] width 99 height 105
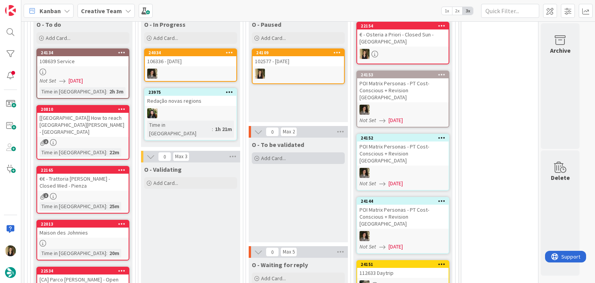
scroll to position [1280, 0]
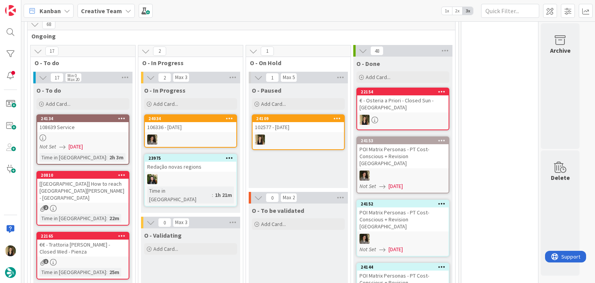
click at [315, 123] on div "O - Paused Add Card... 24109 102577 - 6 nov" at bounding box center [298, 135] width 99 height 105
click at [303, 122] on div "102577 - 6 nov" at bounding box center [298, 127] width 91 height 10
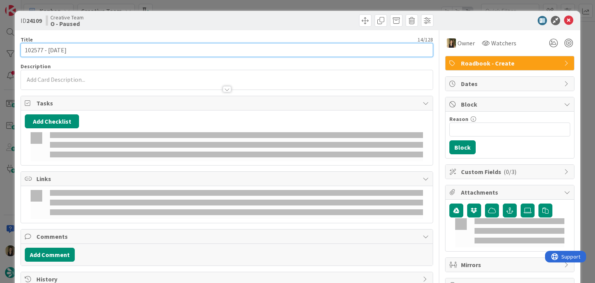
click at [33, 49] on input "102577 - 6 nov" at bounding box center [227, 50] width 412 height 14
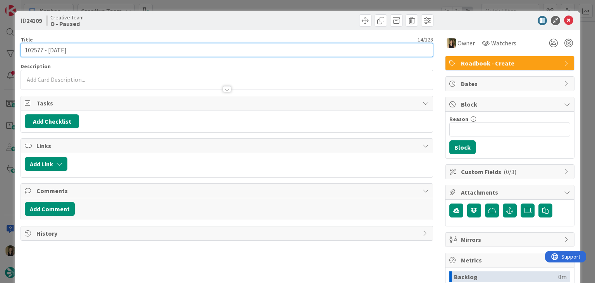
click at [33, 49] on input "102577 - 6 nov" at bounding box center [227, 50] width 412 height 14
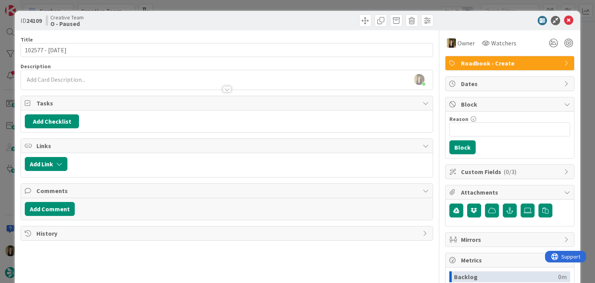
click at [313, 8] on div "ID 24109 Creative Team O - Paused Title 14 / 128 102577 - 6 nov Description Sof…" at bounding box center [297, 141] width 595 height 283
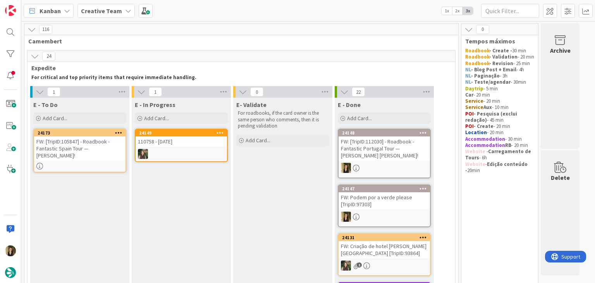
click at [93, 163] on div at bounding box center [79, 166] width 91 height 7
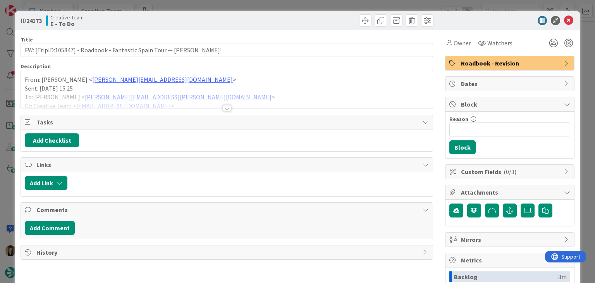
click at [225, 107] on div at bounding box center [227, 108] width 9 height 6
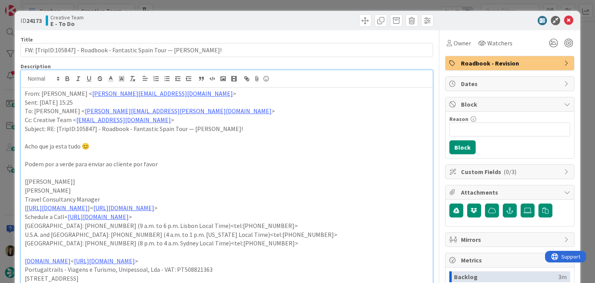
click at [350, 6] on div "ID 24173 Creative Team E - To Do Title 68 / 128 FW: [TripID:105847] - Roadbook …" at bounding box center [297, 141] width 595 height 283
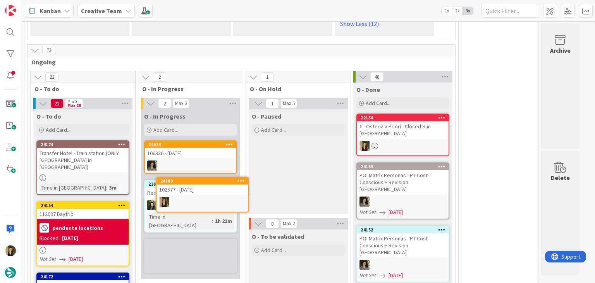
scroll to position [1257, 0]
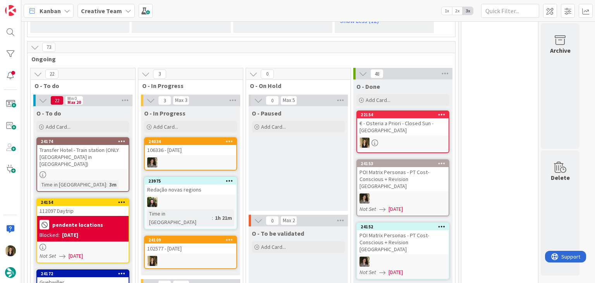
click at [291, 134] on div "O - Paused Add Card..." at bounding box center [298, 158] width 99 height 105
click at [184, 145] on div "106336 - 31 oct" at bounding box center [190, 150] width 91 height 10
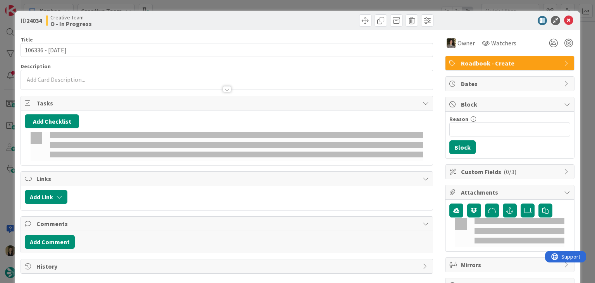
click at [234, 7] on div "ID 24034 Creative Team O - In Progress Title 15 / 128 106336 - 31 oct Descripti…" at bounding box center [297, 141] width 595 height 283
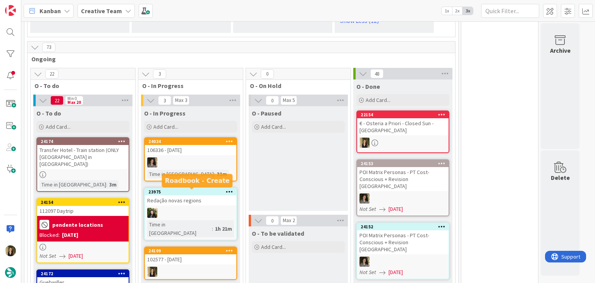
click at [188, 254] on div "102577 - 6 nov" at bounding box center [190, 259] width 91 height 10
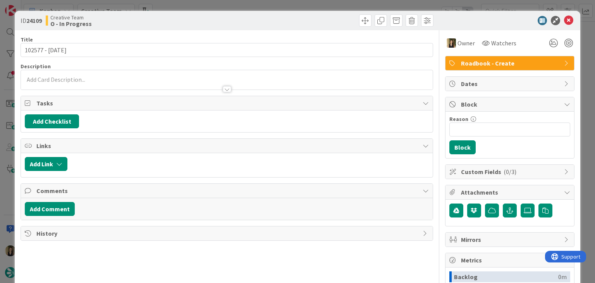
click at [166, 83] on div at bounding box center [227, 85] width 412 height 8
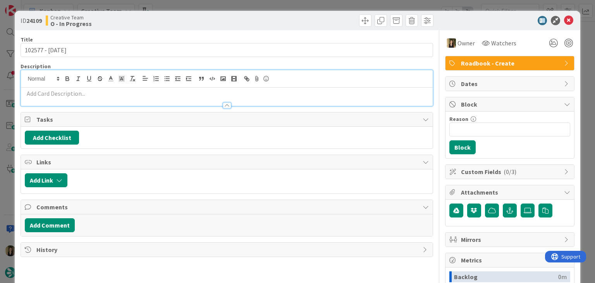
drag, startPoint x: 157, startPoint y: 97, endPoint x: 167, endPoint y: 89, distance: 13.8
click at [161, 93] on div "Description" at bounding box center [227, 84] width 412 height 43
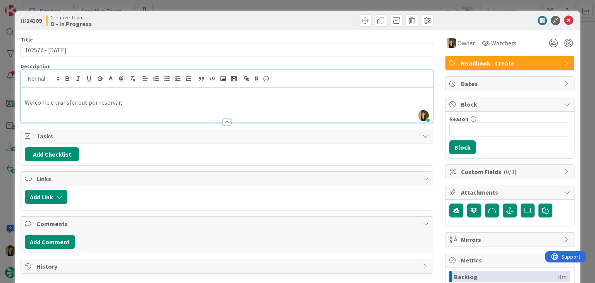
drag, startPoint x: 181, startPoint y: 18, endPoint x: 174, endPoint y: 3, distance: 17.0
click at [181, 16] on div "Creative Team O - In Progress" at bounding box center [135, 20] width 179 height 12
click at [147, 17] on div "Creative Team O - In Progress" at bounding box center [135, 20] width 179 height 12
click at [173, 9] on div "ID 24109 Creative Team O - In Progress Title 14 / 128 102577 - 6 nov Descriptio…" at bounding box center [297, 141] width 595 height 283
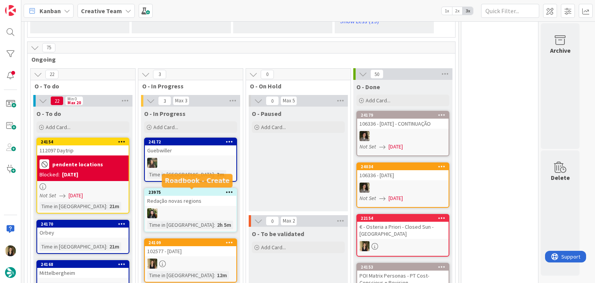
click at [210, 246] on div "102577 - 6 nov" at bounding box center [190, 251] width 91 height 10
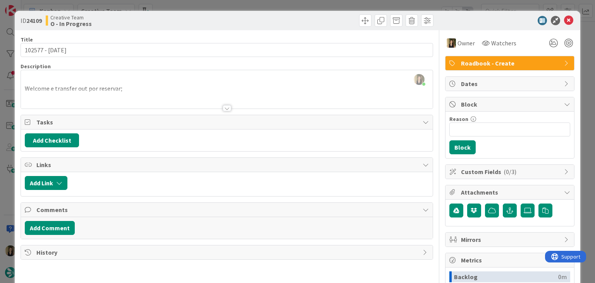
click at [214, 14] on div "Creative Team O - In Progress" at bounding box center [135, 20] width 179 height 12
click at [215, 5] on div "ID 24109 Creative Team O - In Progress Title 14 / 128 102577 - 6 nov Descriptio…" at bounding box center [297, 141] width 595 height 283
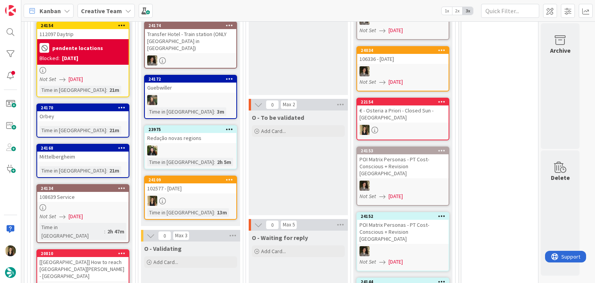
click at [276, 131] on div "O - To be validated Add Card..." at bounding box center [298, 162] width 99 height 105
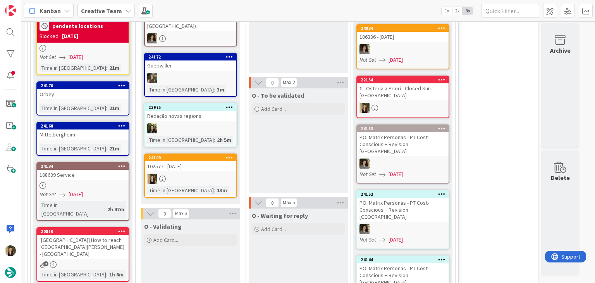
scroll to position [1453, 0]
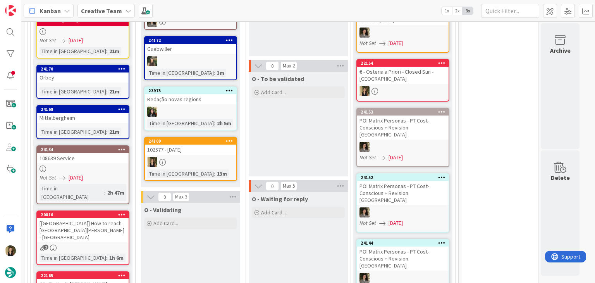
click at [112, 174] on div "Not Set 29/09/2025" at bounding box center [84, 178] width 89 height 8
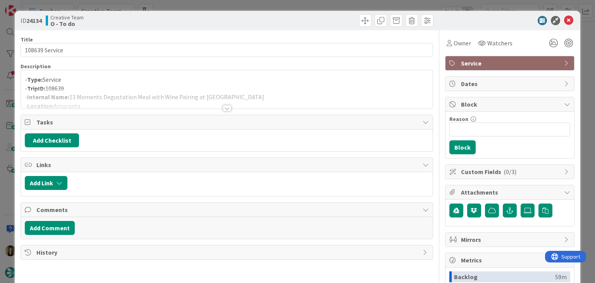
click at [229, 107] on div at bounding box center [227, 99] width 412 height 20
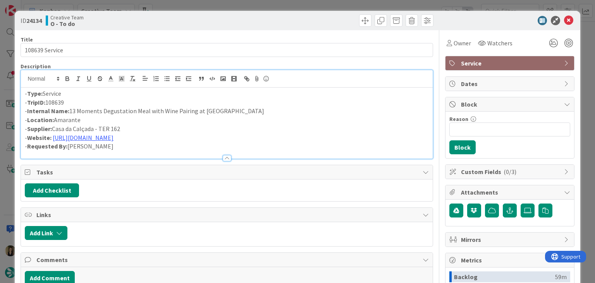
click at [247, 1] on div "ID 24134 Creative Team O - To do Title 14 / 128 108639 Service Description - Ty…" at bounding box center [297, 141] width 595 height 283
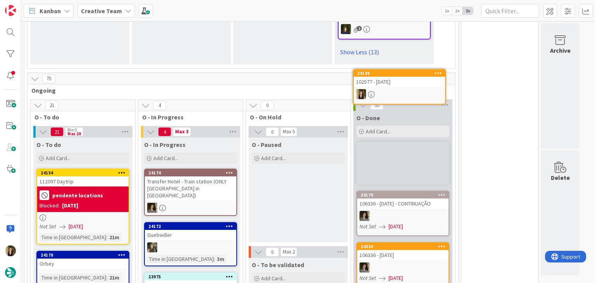
scroll to position [1246, 0]
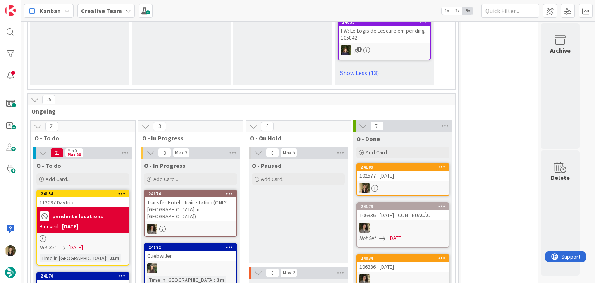
drag, startPoint x: 319, startPoint y: 171, endPoint x: 350, endPoint y: 162, distance: 32.1
click at [319, 170] on div "O - Paused Add Card..." at bounding box center [298, 211] width 99 height 105
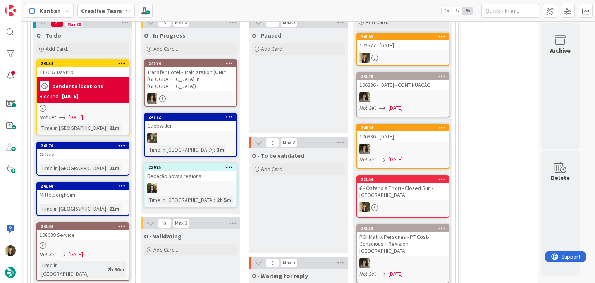
scroll to position [1359, 0]
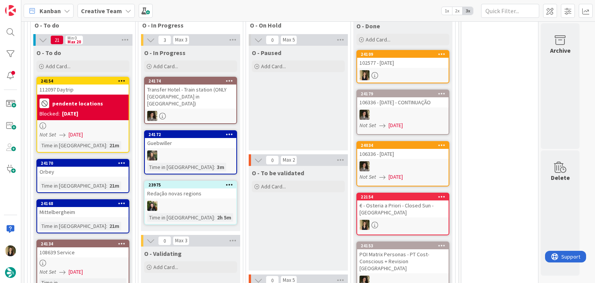
click at [318, 74] on div "O - Paused Add Card..." at bounding box center [298, 98] width 99 height 105
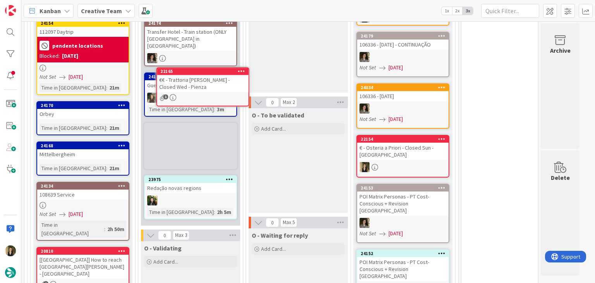
scroll to position [1412, 0]
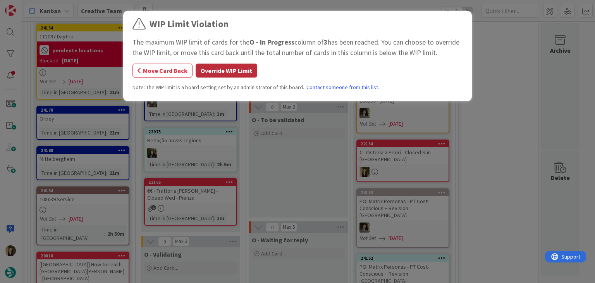
click at [241, 75] on button "Override WIP Limit" at bounding box center [227, 71] width 62 height 14
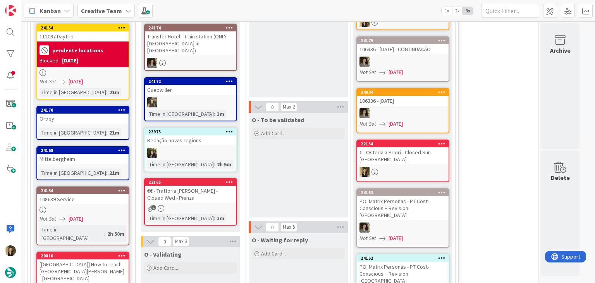
click at [223, 186] on div "€€ - Trattoria [PERSON_NAME] - Closed Wed - Pienza" at bounding box center [190, 194] width 91 height 17
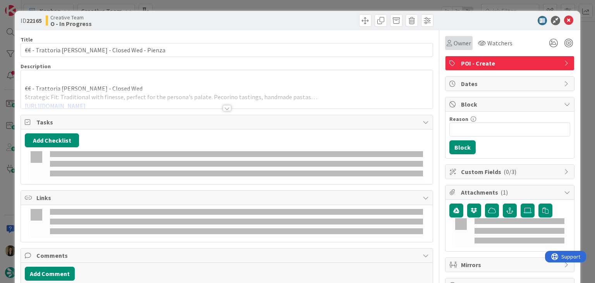
click at [453, 48] on div "Owner" at bounding box center [459, 43] width 28 height 14
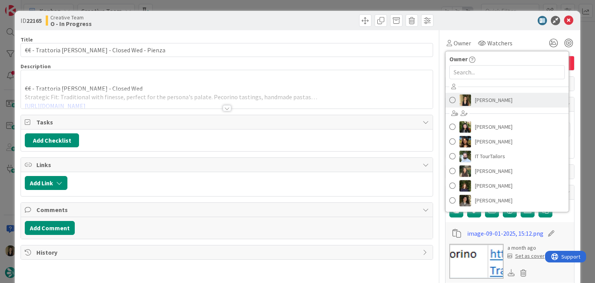
click at [481, 105] on span "[PERSON_NAME]" at bounding box center [494, 100] width 38 height 12
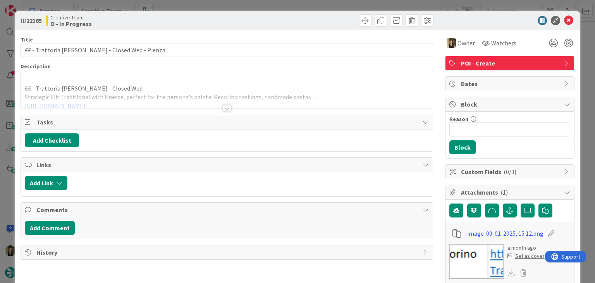
drag, startPoint x: 332, startPoint y: 29, endPoint x: 297, endPoint y: 98, distance: 77.5
click at [331, 28] on div "ID 22165 Creative Team O - In Progress" at bounding box center [297, 20] width 565 height 19
drag, startPoint x: 223, startPoint y: 107, endPoint x: 230, endPoint y: 84, distance: 23.5
click at [223, 107] on div at bounding box center [227, 108] width 9 height 6
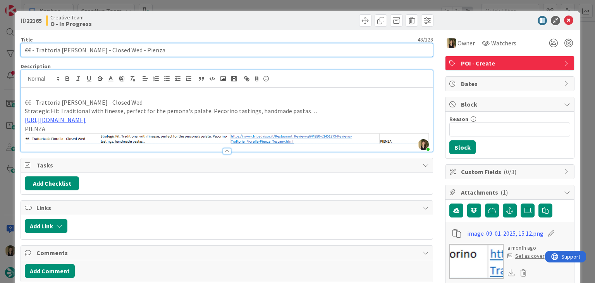
drag, startPoint x: 119, startPoint y: 50, endPoint x: 17, endPoint y: 53, distance: 102.8
click at [17, 53] on div "ID 22165 Creative Team O - In Progress Title 48 / 128 €€ - Trattoria da Fiorell…" at bounding box center [297, 270] width 565 height 519
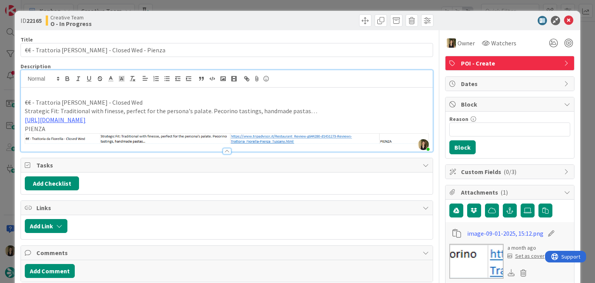
click at [195, 17] on div "Creative Team O - In Progress" at bounding box center [135, 20] width 179 height 12
click at [197, 6] on div "ID 22165 Creative Team O - In Progress Title 48 / 128 €€ - Trattoria da Fiorell…" at bounding box center [297, 141] width 595 height 283
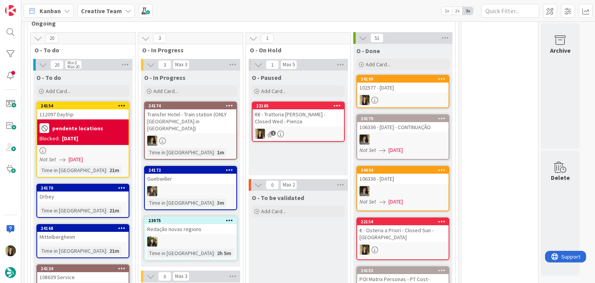
click at [96, 206] on div "Time in Column : 21m" at bounding box center [83, 210] width 87 height 9
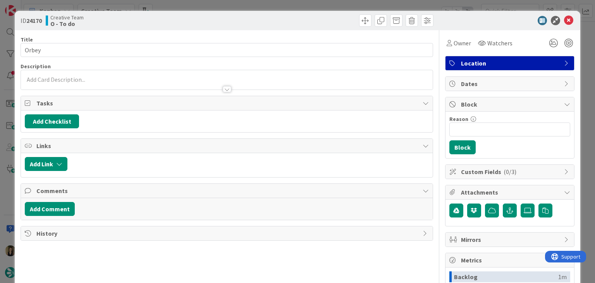
click at [247, 7] on div "ID 24170 Creative Team O - To do Title 5 / 128 Orbey Description Owner Watchers…" at bounding box center [297, 141] width 595 height 283
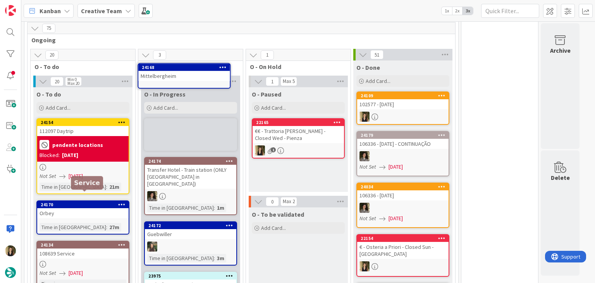
scroll to position [1293, 0]
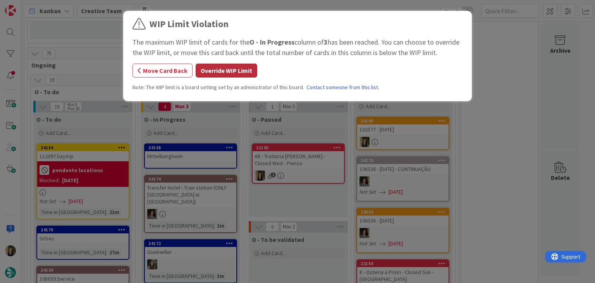
click at [227, 72] on button "Override WIP Limit" at bounding box center [227, 71] width 62 height 14
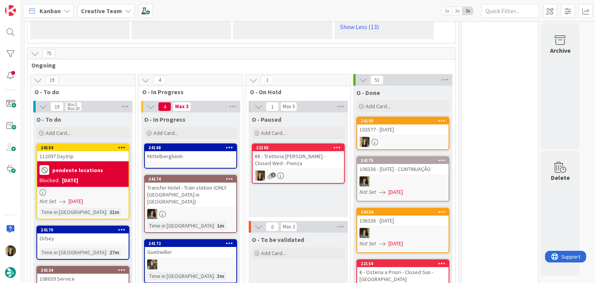
click at [200, 143] on div "24168 Mittelbergheim" at bounding box center [190, 155] width 93 height 25
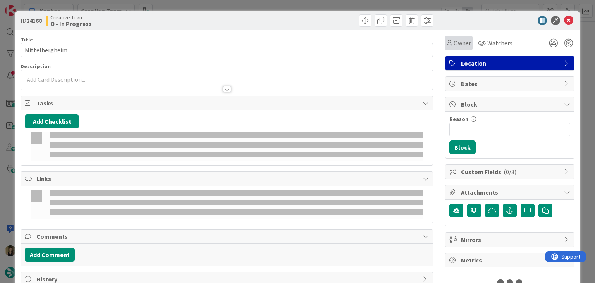
click at [454, 39] on span "Owner" at bounding box center [462, 42] width 17 height 9
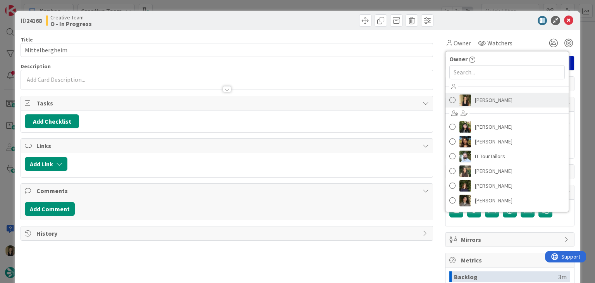
click at [477, 100] on span "[PERSON_NAME]" at bounding box center [494, 100] width 38 height 12
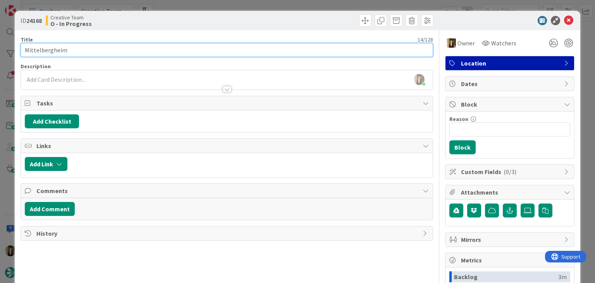
click at [33, 52] on input "Mittelbergheim" at bounding box center [227, 50] width 412 height 14
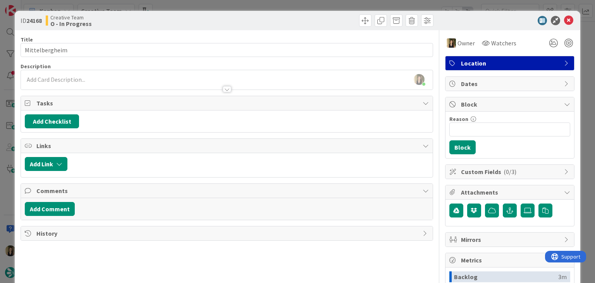
drag, startPoint x: 167, startPoint y: 7, endPoint x: 163, endPoint y: 9, distance: 5.2
click at [167, 7] on div "ID 24168 Creative Team O - In Progress Title 14 / 128 Mittelbergheim Descriptio…" at bounding box center [297, 141] width 595 height 283
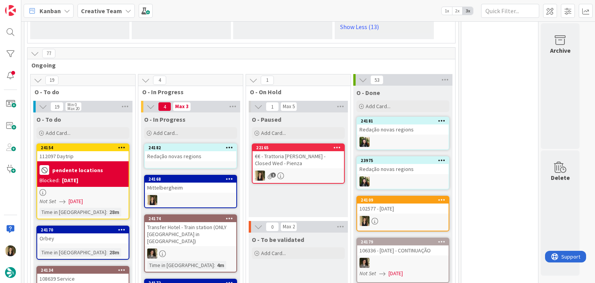
click at [91, 156] on div "24154 112097 Daytrip pendente locations Blocked: 29/09/2025 Not Set 29/09/2025 …" at bounding box center [82, 181] width 93 height 76
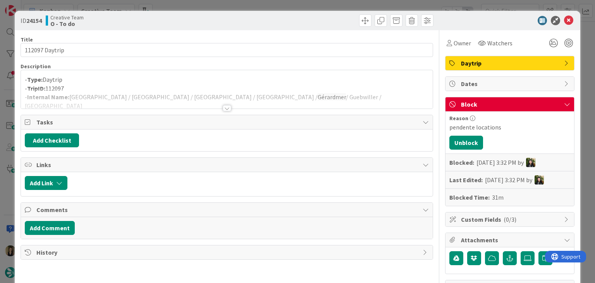
click at [227, 110] on div at bounding box center [227, 108] width 9 height 6
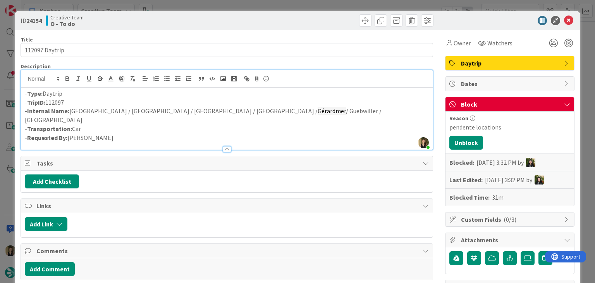
click at [179, 3] on div "ID 24154 Creative Team O - To do Title 14 / 128 112097 Daytrip Description Sofi…" at bounding box center [297, 141] width 595 height 283
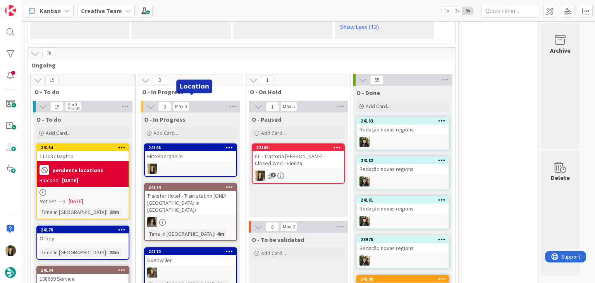
click at [191, 164] on div at bounding box center [190, 169] width 91 height 10
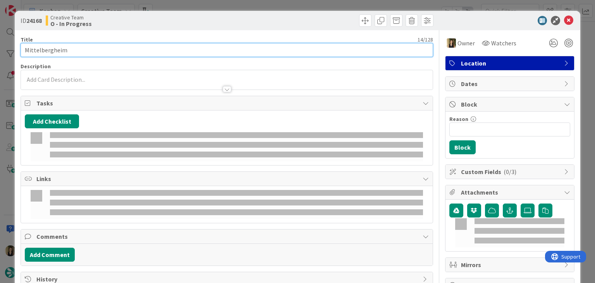
click at [49, 53] on input "Mittelbergheim" at bounding box center [227, 50] width 412 height 14
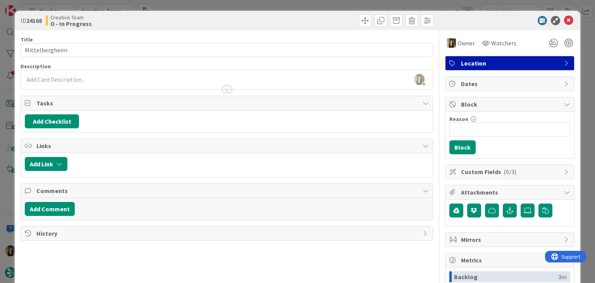
click at [256, 19] on div at bounding box center [331, 20] width 205 height 12
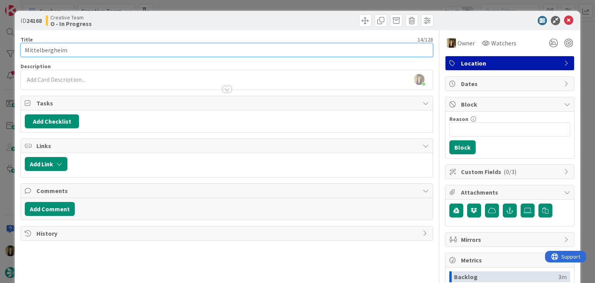
drag, startPoint x: 80, startPoint y: 48, endPoint x: 6, endPoint y: 49, distance: 73.6
click at [7, 49] on div "ID 24168 Creative Team O - In Progress Title 14 / 128 Mittelbergheim Descriptio…" at bounding box center [297, 141] width 595 height 283
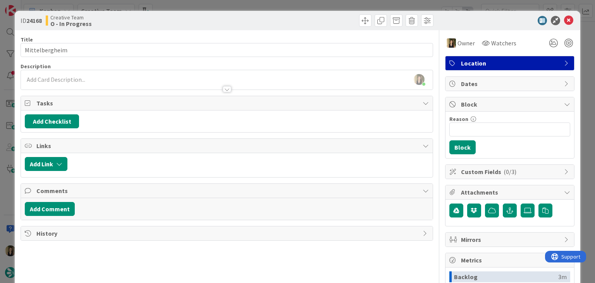
click at [174, 24] on div "Creative Team O - In Progress" at bounding box center [135, 20] width 179 height 12
click at [191, 17] on div "Creative Team O - In Progress" at bounding box center [135, 20] width 179 height 12
click at [197, 2] on div "ID 24168 Creative Team O - In Progress Title 14 / 128 Mittelbergheim Descriptio…" at bounding box center [297, 141] width 595 height 283
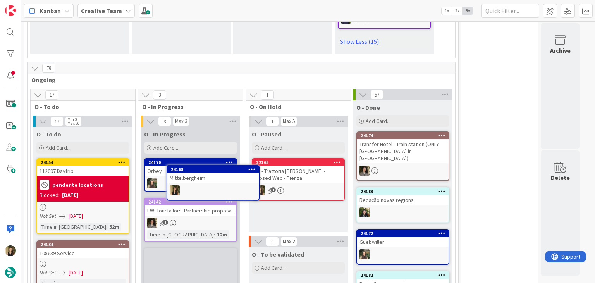
scroll to position [1387, 0]
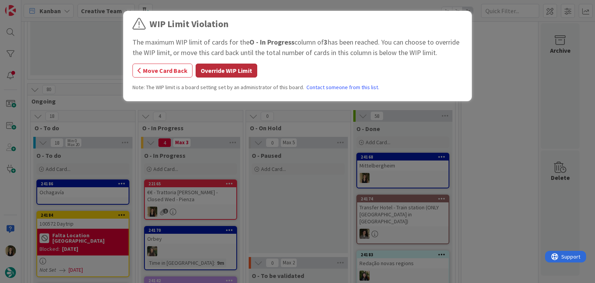
scroll to position [1367, 0]
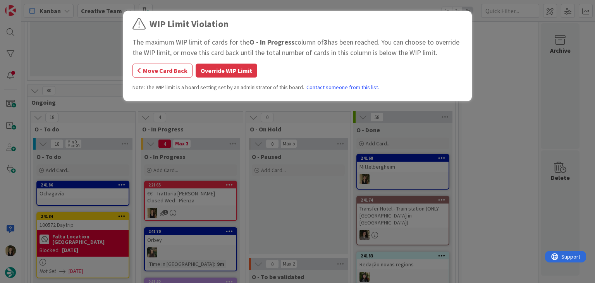
drag, startPoint x: 234, startPoint y: 68, endPoint x: 231, endPoint y: 48, distance: 19.7
click at [234, 67] on button "Override WIP Limit" at bounding box center [227, 71] width 62 height 14
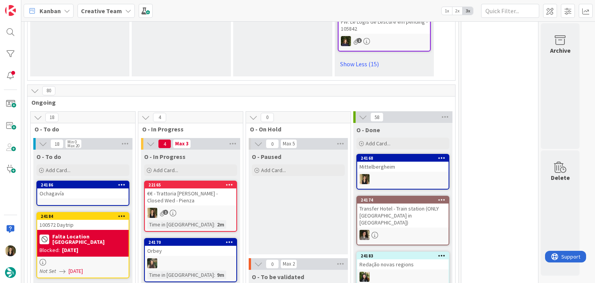
click at [383, 174] on div at bounding box center [402, 179] width 91 height 10
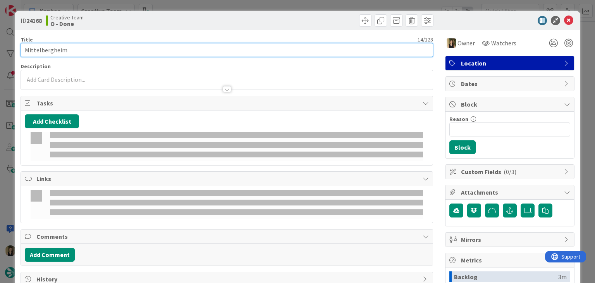
click at [41, 52] on input "Mittelbergheim" at bounding box center [227, 50] width 412 height 14
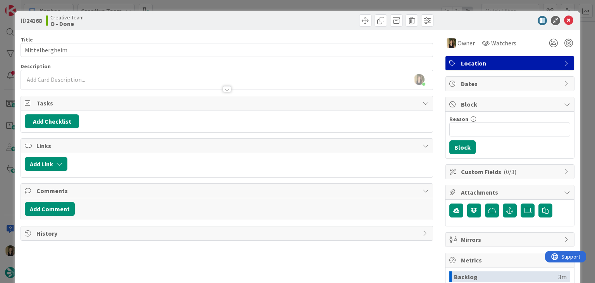
drag, startPoint x: 197, startPoint y: 18, endPoint x: 197, endPoint y: 2, distance: 16.3
click at [197, 17] on div "Creative Team O - Done" at bounding box center [135, 20] width 179 height 12
click at [198, 2] on div "ID 24168 Creative Team O - Done Title 14 / 128 Mittelbergheim Description Sofia…" at bounding box center [297, 141] width 595 height 283
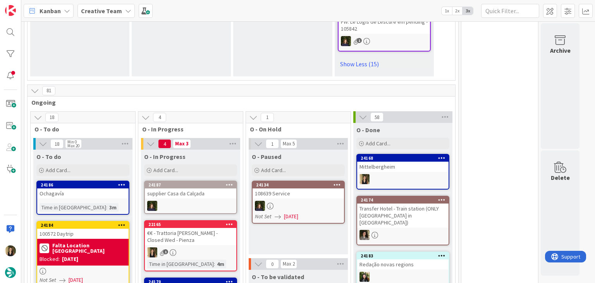
click at [212, 247] on div "1" at bounding box center [190, 252] width 91 height 10
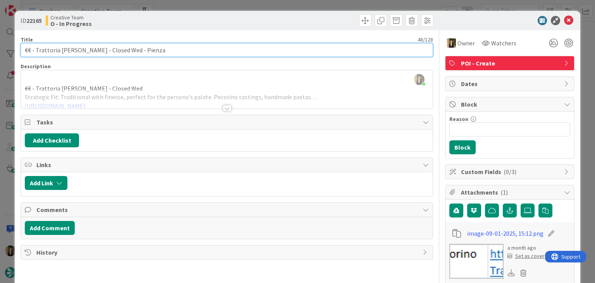
drag, startPoint x: 85, startPoint y: 49, endPoint x: 36, endPoint y: 48, distance: 49.6
click at [36, 48] on input "€€ - Trattoria [PERSON_NAME] - Closed Wed - Pienza" at bounding box center [227, 50] width 412 height 14
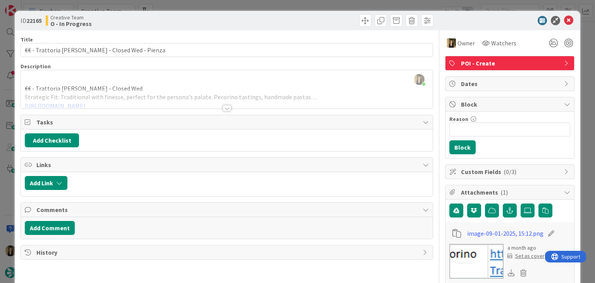
drag, startPoint x: 255, startPoint y: 23, endPoint x: 256, endPoint y: 2, distance: 20.9
click at [255, 22] on div at bounding box center [331, 20] width 205 height 12
drag, startPoint x: 159, startPoint y: 23, endPoint x: 161, endPoint y: 14, distance: 10.0
click at [159, 22] on div "Creative Team O - In Progress" at bounding box center [135, 20] width 179 height 12
click at [167, 3] on div "ID 22165 Creative Team O - In Progress Title 48 / 128 €€ - Trattoria da Fiorell…" at bounding box center [297, 141] width 595 height 283
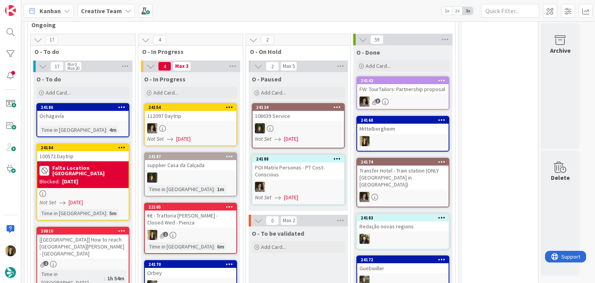
click at [217, 230] on div "1" at bounding box center [190, 235] width 91 height 10
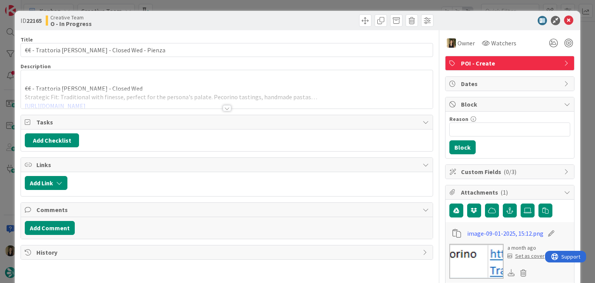
click at [324, 7] on div "ID 22165 Creative Team O - In Progress Title 48 / 128 €€ - Trattoria da Fiorell…" at bounding box center [297, 141] width 595 height 283
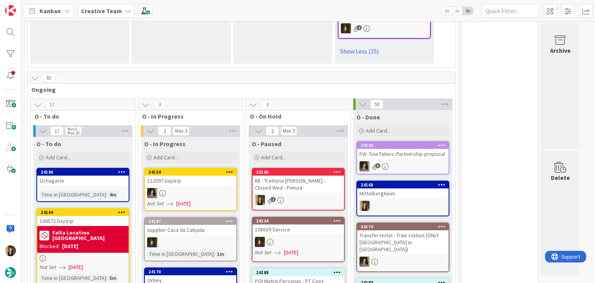
scroll to position [1379, 0]
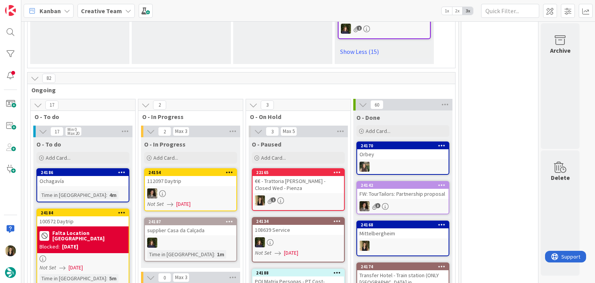
click at [112, 168] on div "24186 Ochagavía Time in Column : 4m" at bounding box center [82, 185] width 93 height 34
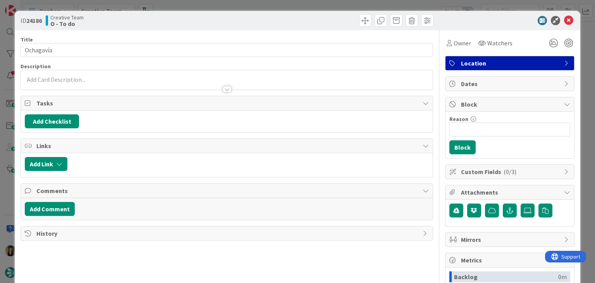
click at [197, 4] on div "ID 24186 Creative Team O - To do Title 9 / 128 Ochagavía Description Owner Watc…" at bounding box center [297, 141] width 595 height 283
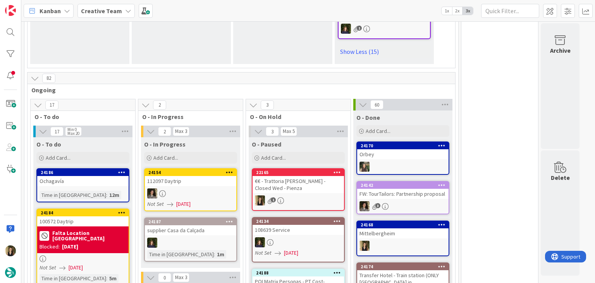
click at [107, 168] on div "24186 Ochagavía Time in Column : 12m" at bounding box center [82, 185] width 93 height 34
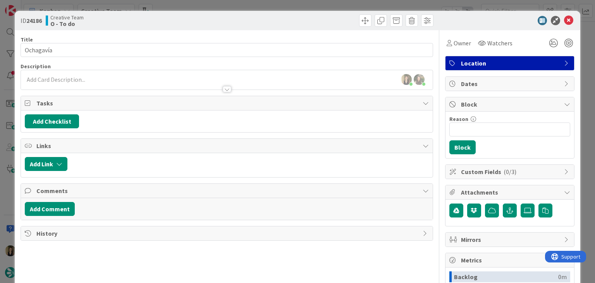
drag, startPoint x: 318, startPoint y: 21, endPoint x: 312, endPoint y: 8, distance: 14.0
click at [317, 20] on div at bounding box center [331, 20] width 205 height 12
click at [310, 3] on div "ID 24186 Creative Team O - To do Title 9 / 128 Ochagavía Description Sofia Palm…" at bounding box center [297, 141] width 595 height 283
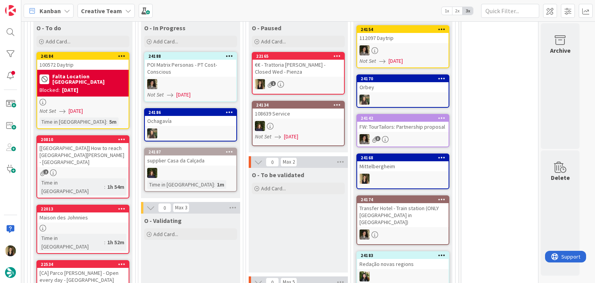
click at [310, 178] on div "O - To be validated Add Card..." at bounding box center [298, 220] width 99 height 105
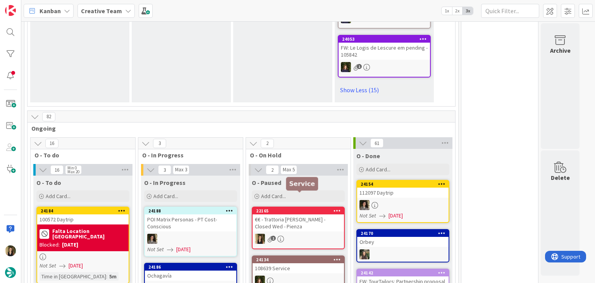
scroll to position [1341, 0]
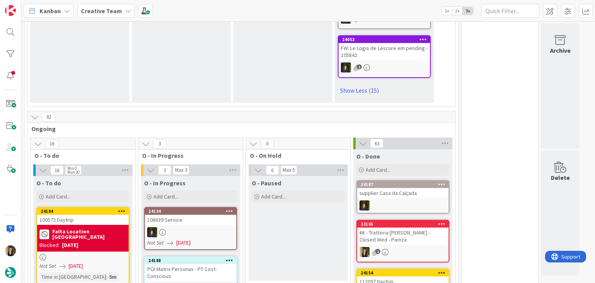
click at [279, 176] on div "O - Paused Add Card..." at bounding box center [298, 228] width 99 height 105
click at [294, 176] on div "O - Paused Add Card..." at bounding box center [298, 228] width 99 height 105
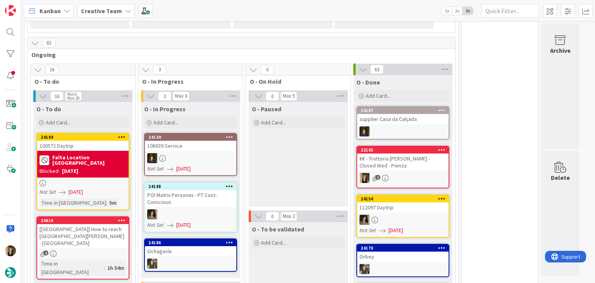
scroll to position [1418, 0]
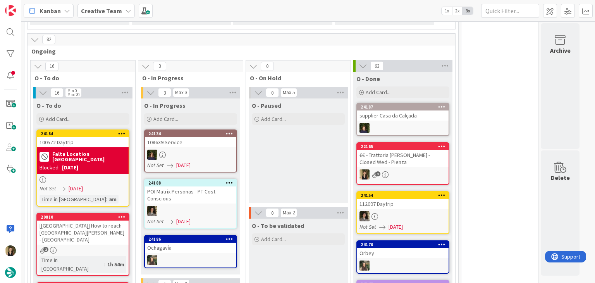
drag, startPoint x: 305, startPoint y: 202, endPoint x: 279, endPoint y: 207, distance: 26.5
click at [304, 219] on div "O - To be validated Add Card..." at bounding box center [298, 271] width 99 height 105
click at [278, 110] on div "O - Paused Add Card..." at bounding box center [298, 150] width 99 height 105
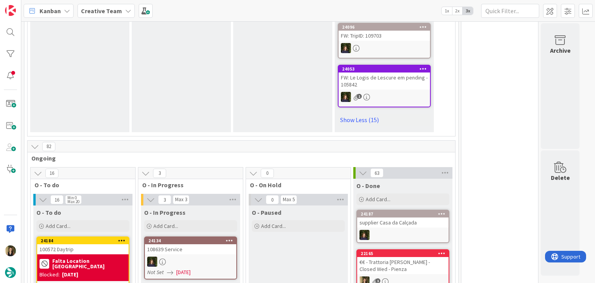
scroll to position [1302, 0]
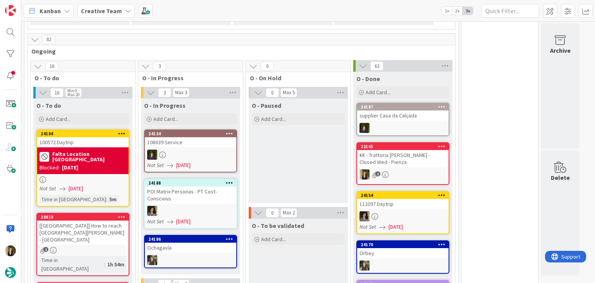
click at [274, 219] on div "O - To be validated Add Card..." at bounding box center [298, 271] width 99 height 105
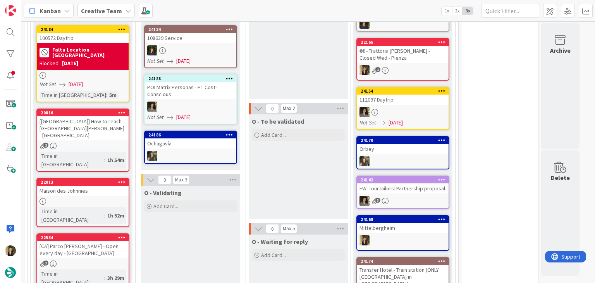
scroll to position [1612, 0]
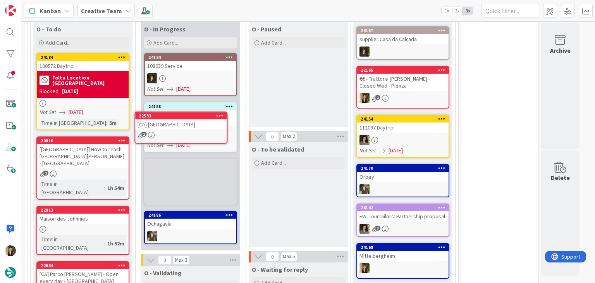
scroll to position [1493, 0]
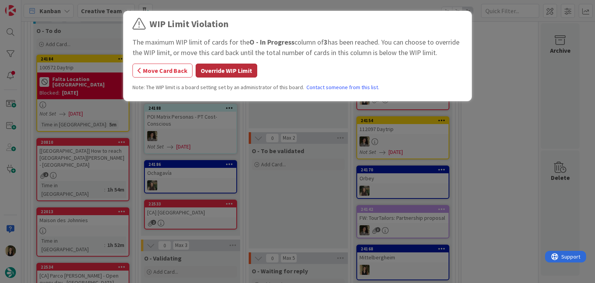
click at [230, 72] on button "Override WIP Limit" at bounding box center [227, 71] width 62 height 14
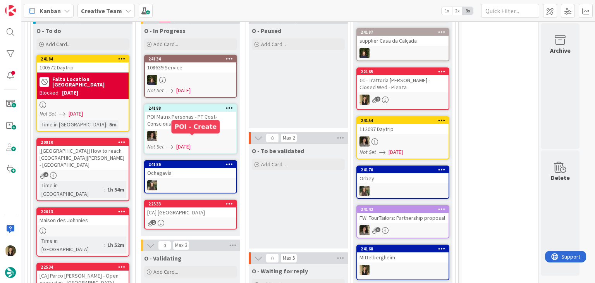
click at [207, 207] on div "[CA] [GEOGRAPHIC_DATA]" at bounding box center [190, 212] width 91 height 10
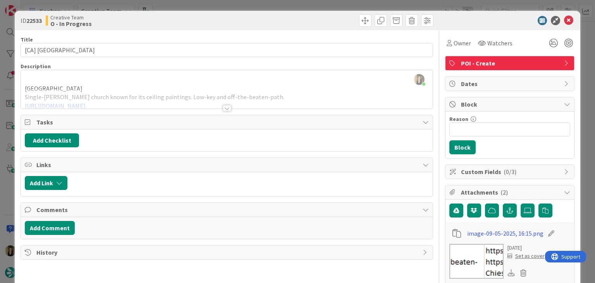
drag, startPoint x: 223, startPoint y: 107, endPoint x: 219, endPoint y: 109, distance: 5.0
click at [223, 107] on div at bounding box center [227, 108] width 9 height 6
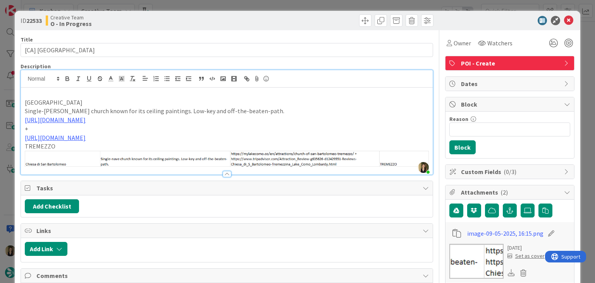
drag, startPoint x: 56, startPoint y: 104, endPoint x: 17, endPoint y: 103, distance: 38.4
click at [16, 104] on div "ID 22533 Creative Team O - In Progress Title 40 / 128 [CA] Chiesa di San Bartol…" at bounding box center [297, 270] width 565 height 519
copy p "[GEOGRAPHIC_DATA]"
click at [299, 19] on div at bounding box center [331, 20] width 205 height 12
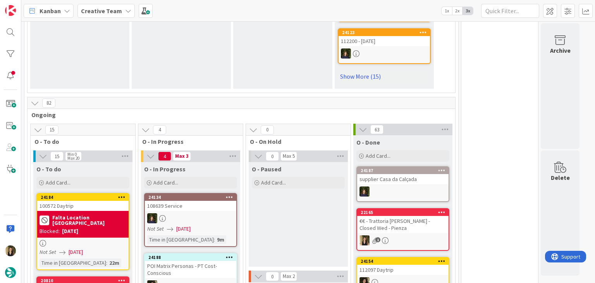
scroll to position [698, 0]
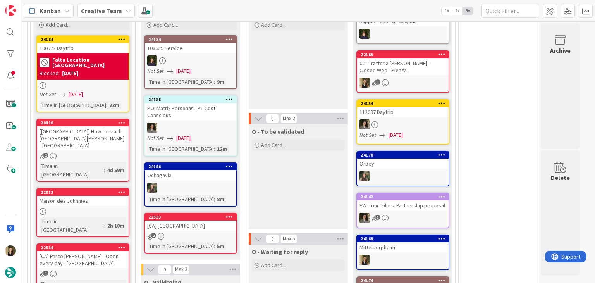
click at [214, 221] on div "[CA] [GEOGRAPHIC_DATA]" at bounding box center [190, 226] width 91 height 10
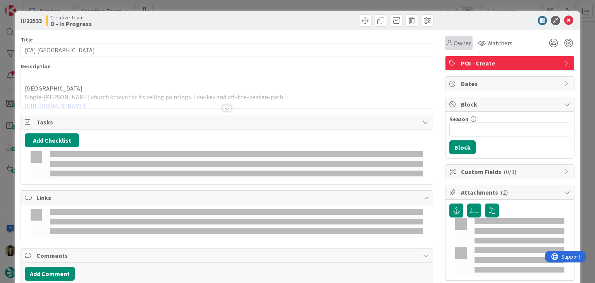
click at [454, 47] on span "Owner" at bounding box center [462, 42] width 17 height 9
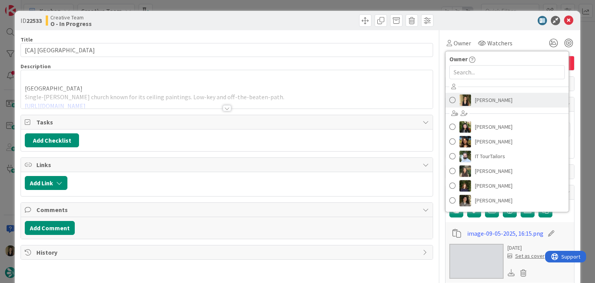
click at [481, 101] on span "[PERSON_NAME]" at bounding box center [494, 100] width 38 height 12
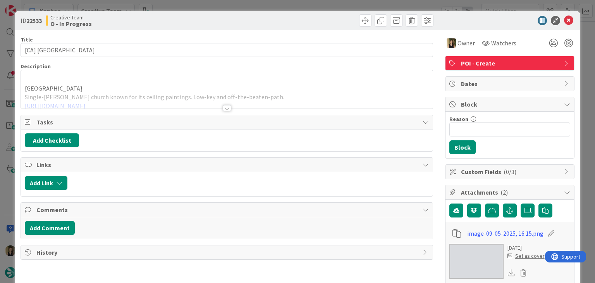
drag, startPoint x: 308, startPoint y: 21, endPoint x: 302, endPoint y: 11, distance: 11.4
click at [305, 17] on div at bounding box center [331, 20] width 205 height 12
click at [299, 5] on div "ID 22533 Creative Team O - In Progress Title 40 / 128 [CA] [GEOGRAPHIC_DATA] De…" at bounding box center [297, 141] width 595 height 283
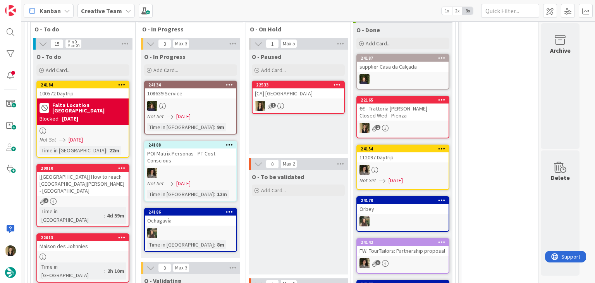
scroll to position [658, 0]
